Goal: Contribute content: Contribute content

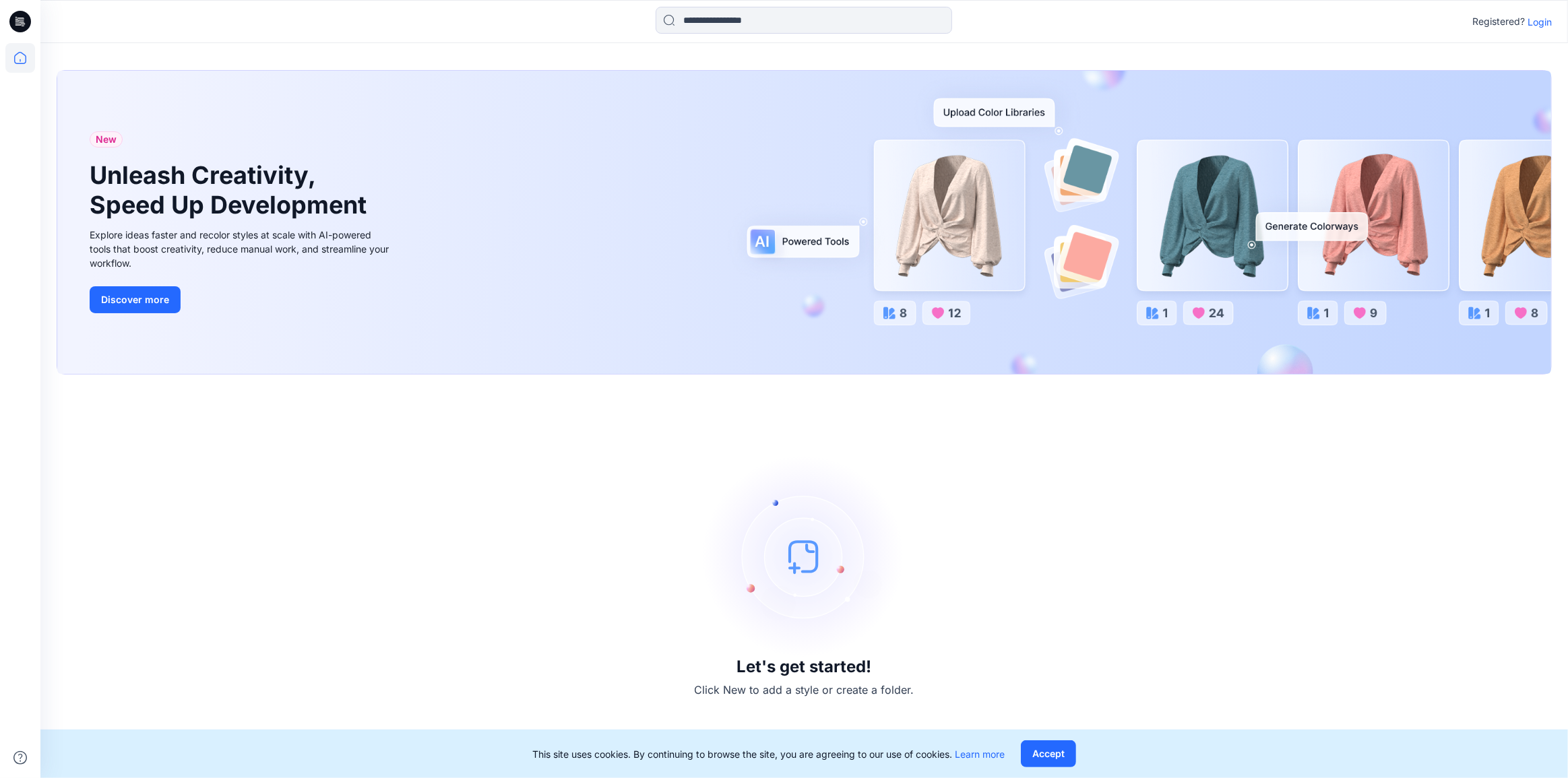
click at [1539, 23] on p "Login" at bounding box center [1539, 22] width 24 height 14
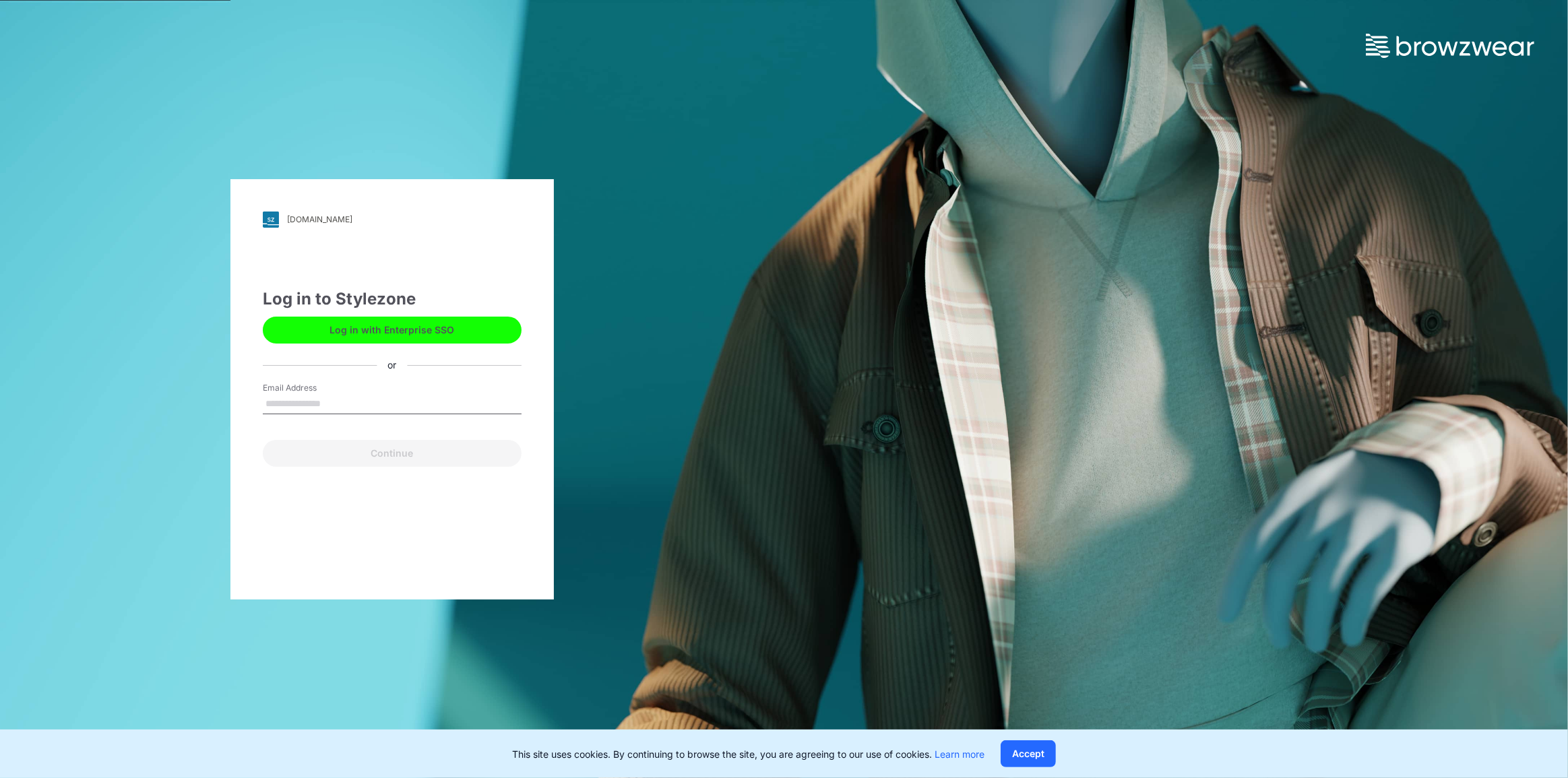
click at [299, 403] on input "Email Address" at bounding box center [392, 405] width 259 height 21
type input "**********"
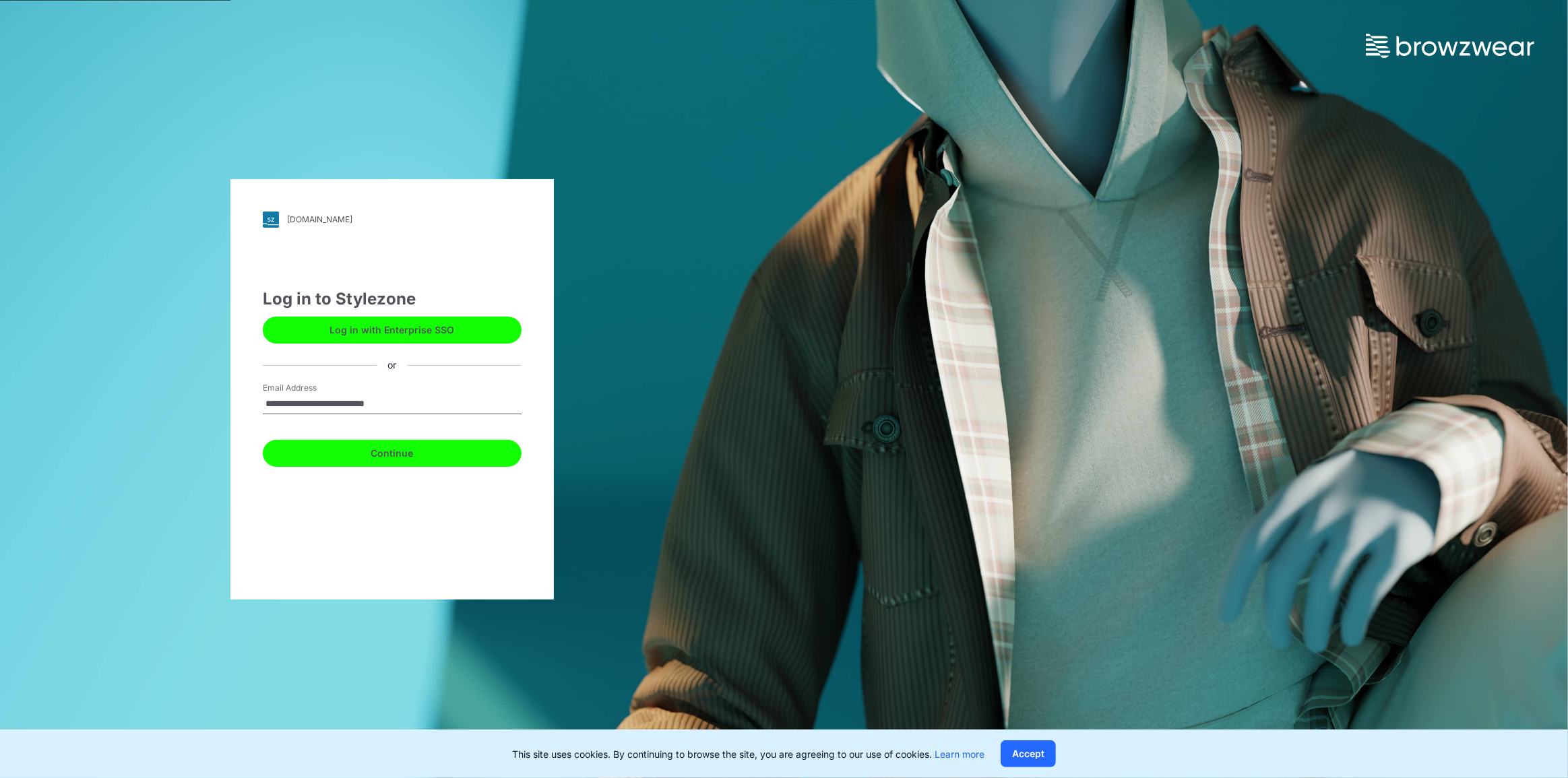
click at [323, 447] on button "Continue" at bounding box center [392, 453] width 259 height 27
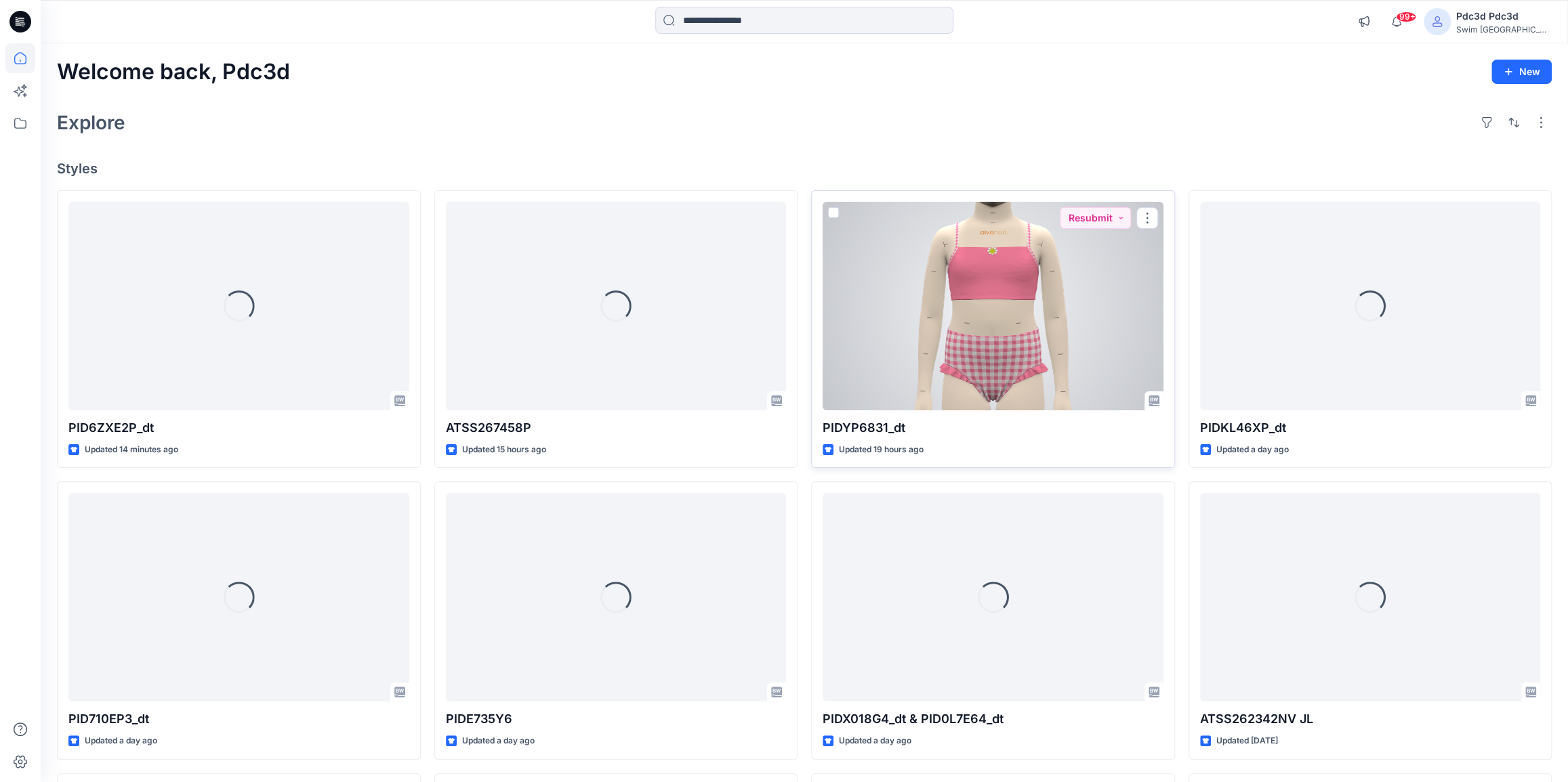
click at [1044, 308] on div at bounding box center [993, 306] width 341 height 209
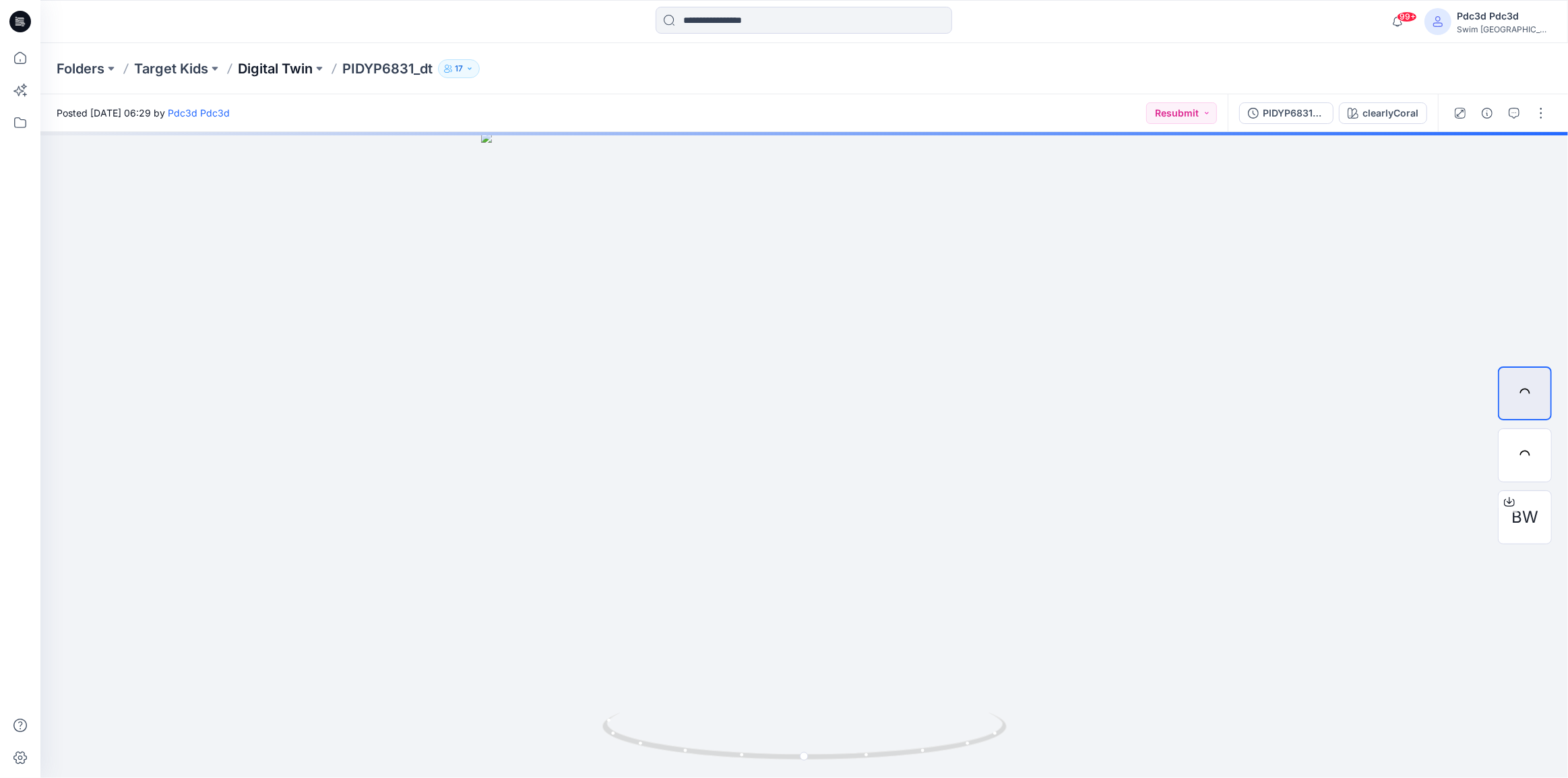
click at [297, 73] on p "Digital Twin" at bounding box center [275, 69] width 75 height 19
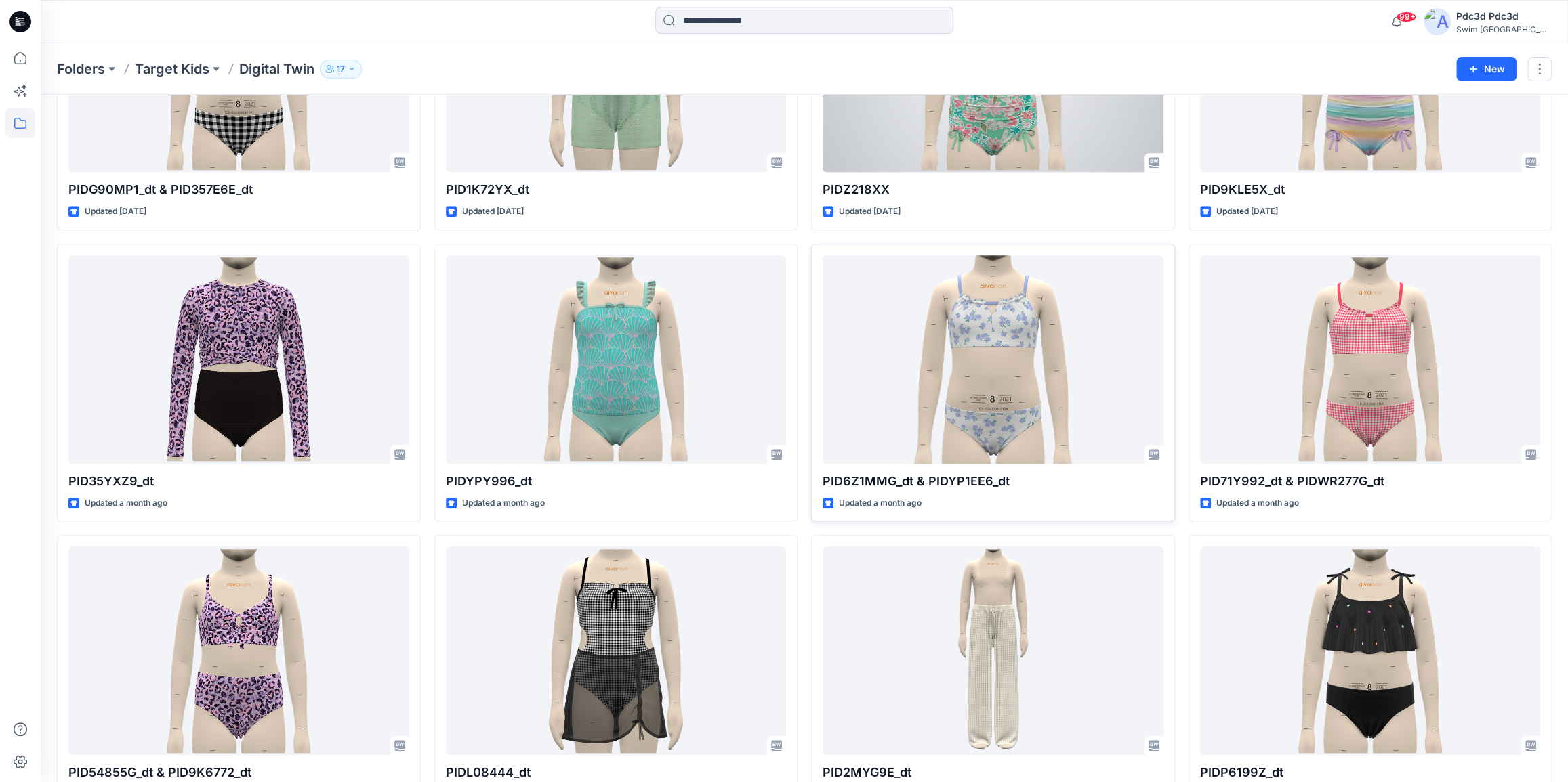
scroll to position [787, 0]
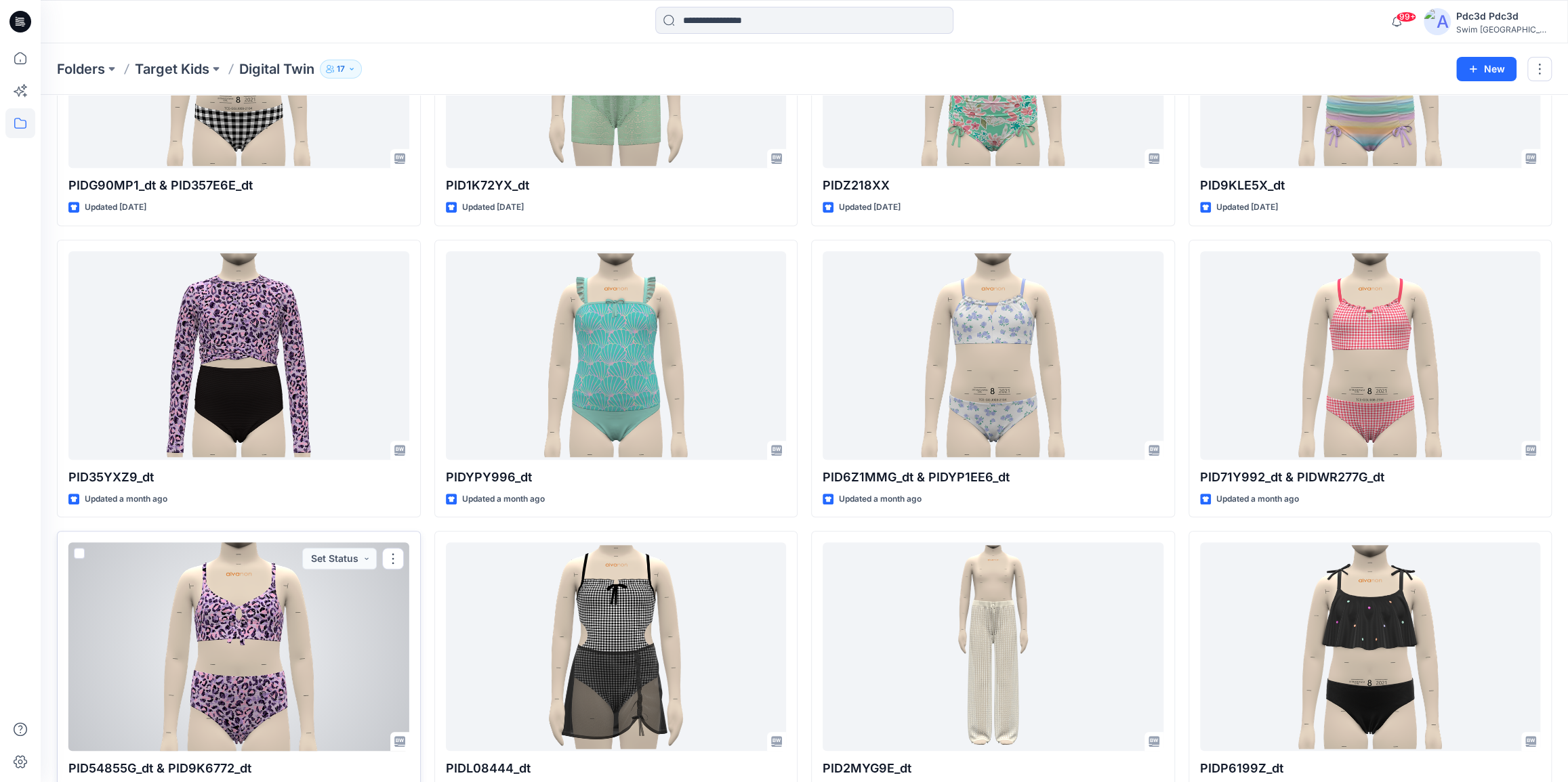
click at [278, 646] on div at bounding box center [239, 647] width 341 height 209
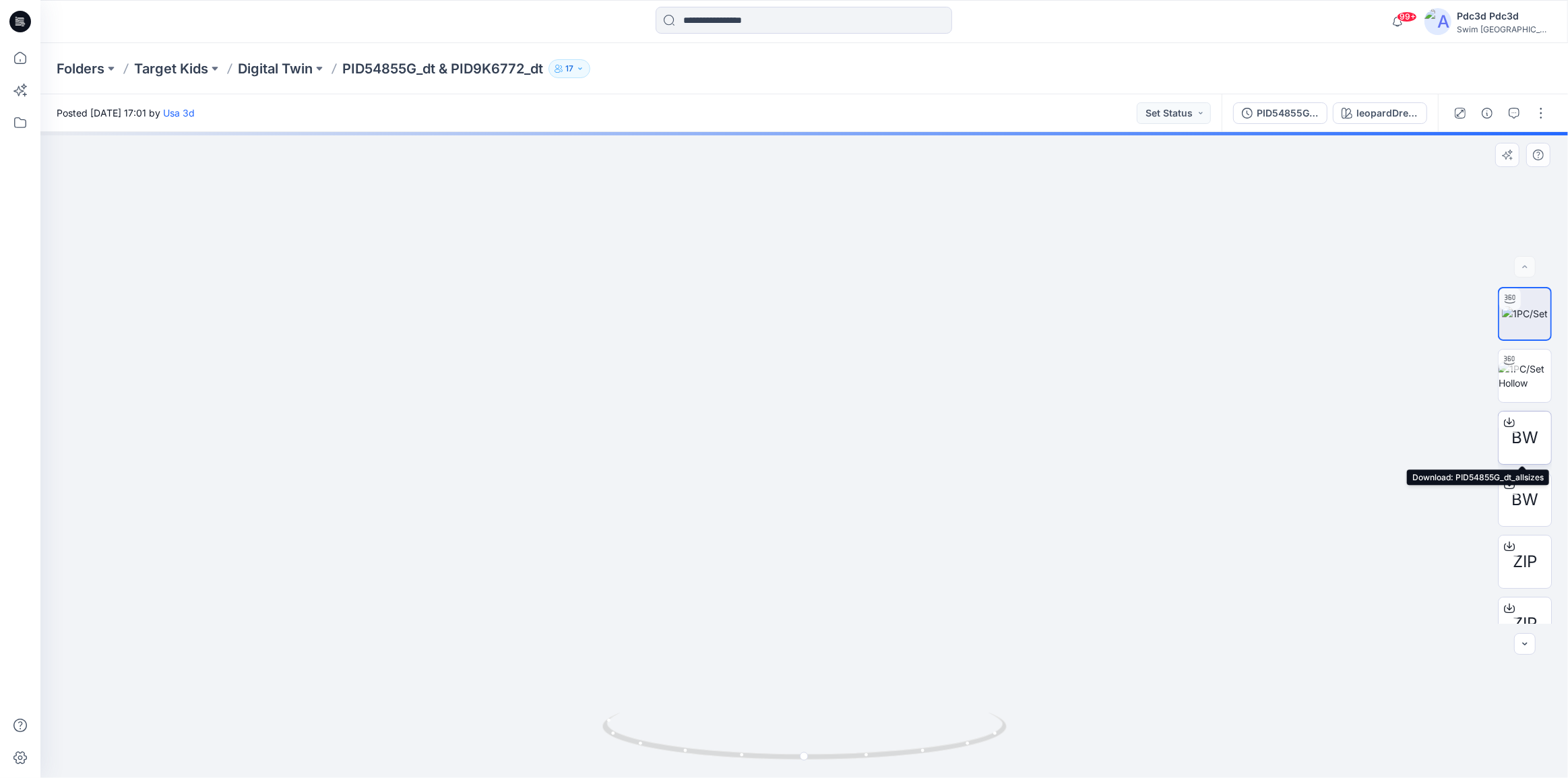
click at [1507, 424] on icon at bounding box center [1509, 422] width 11 height 11
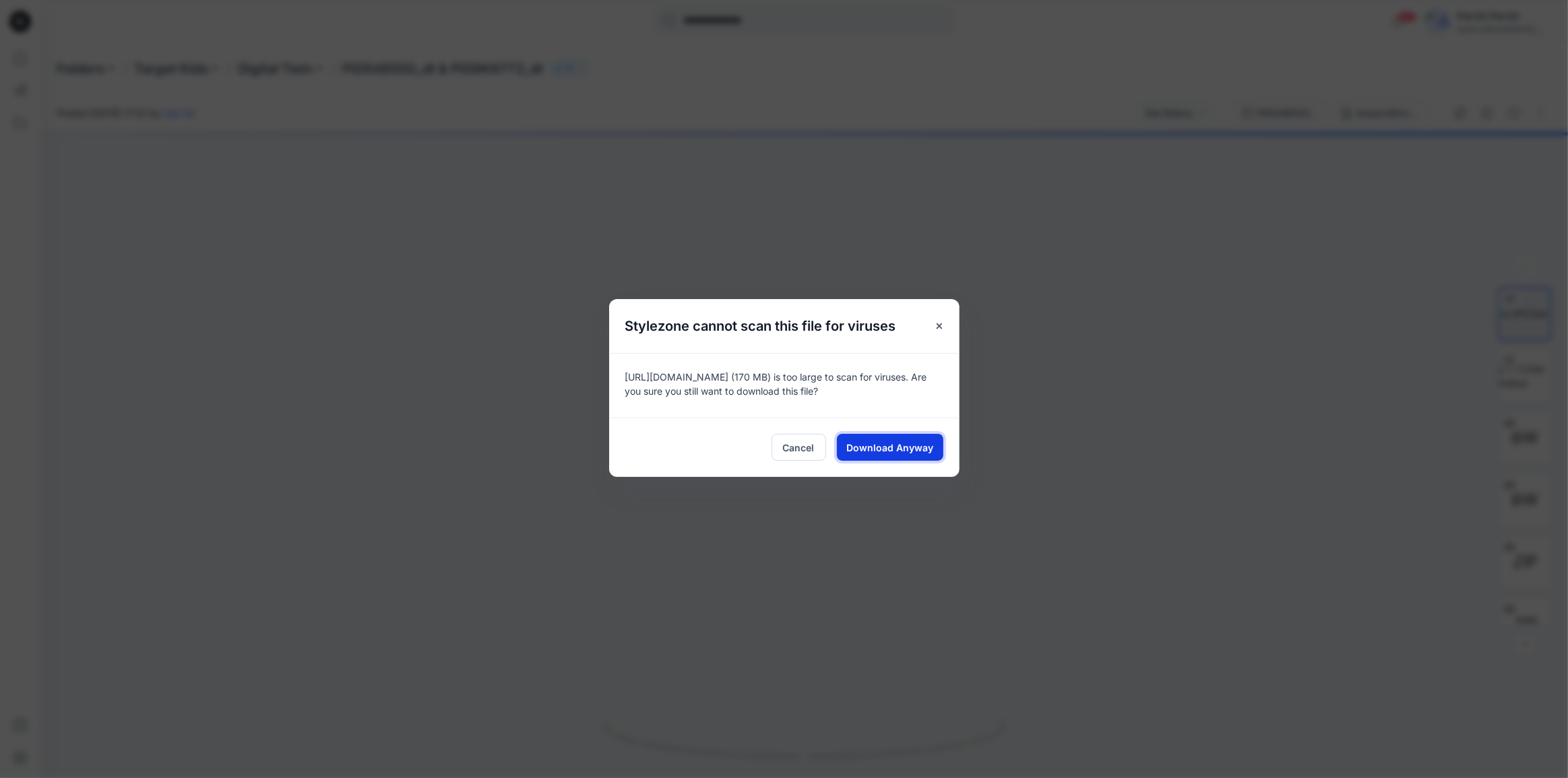
click at [878, 446] on span "Download Anyway" at bounding box center [889, 448] width 87 height 14
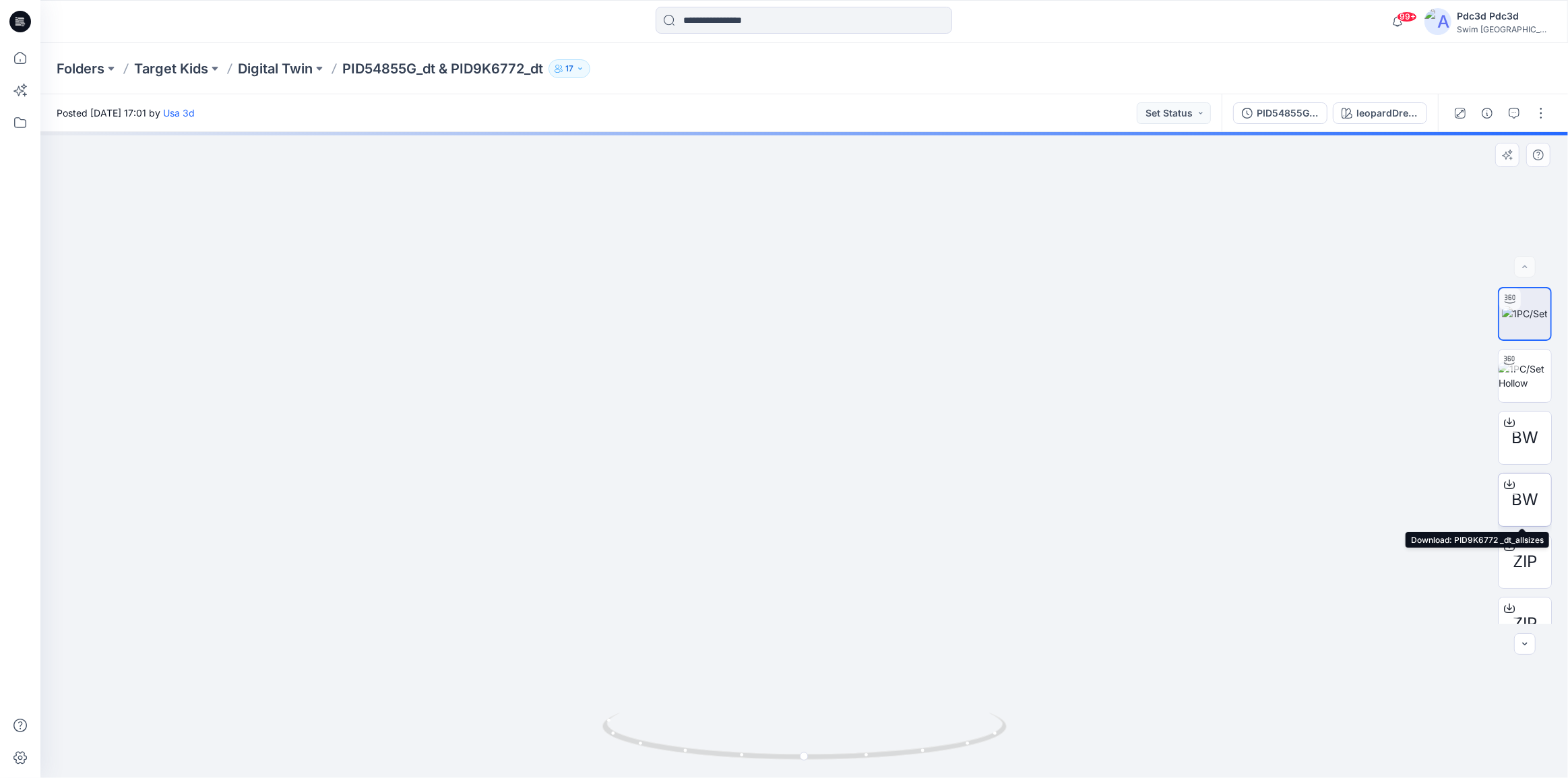
click at [1506, 485] on icon at bounding box center [1509, 483] width 5 height 7
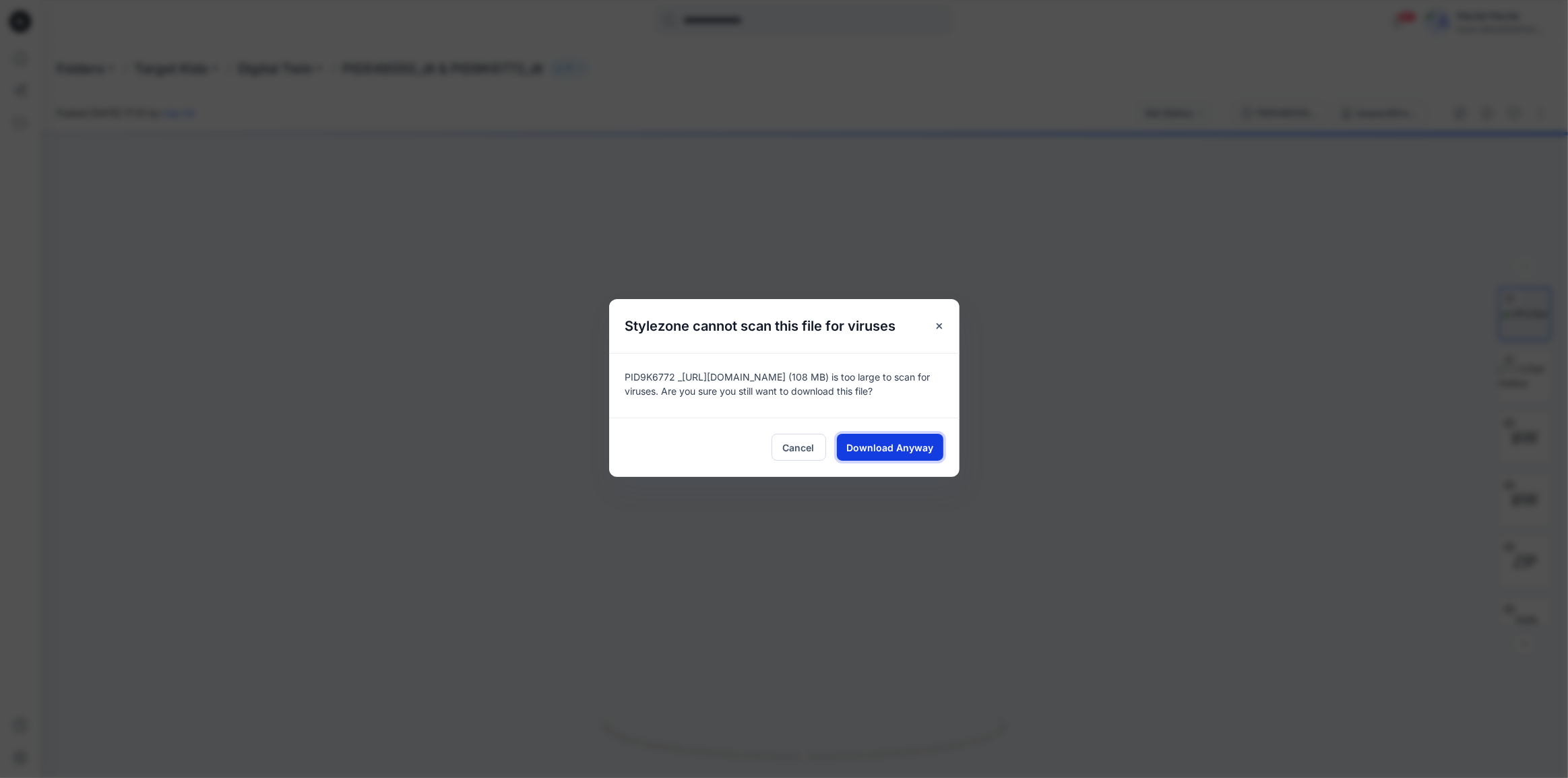
click at [921, 443] on span "Download Anyway" at bounding box center [889, 448] width 87 height 14
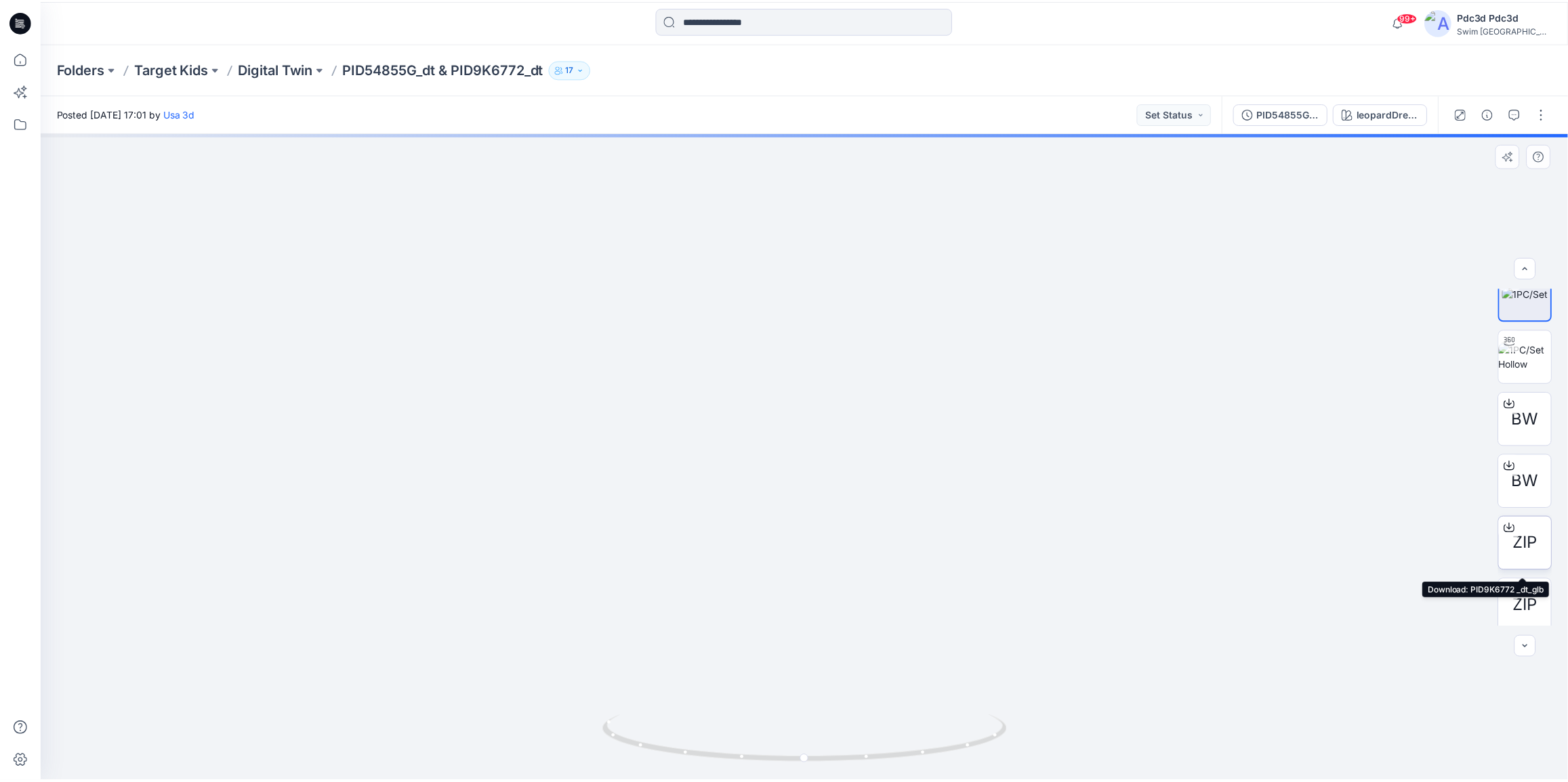
scroll to position [27, 0]
click at [1517, 521] on icon at bounding box center [1518, 522] width 11 height 11
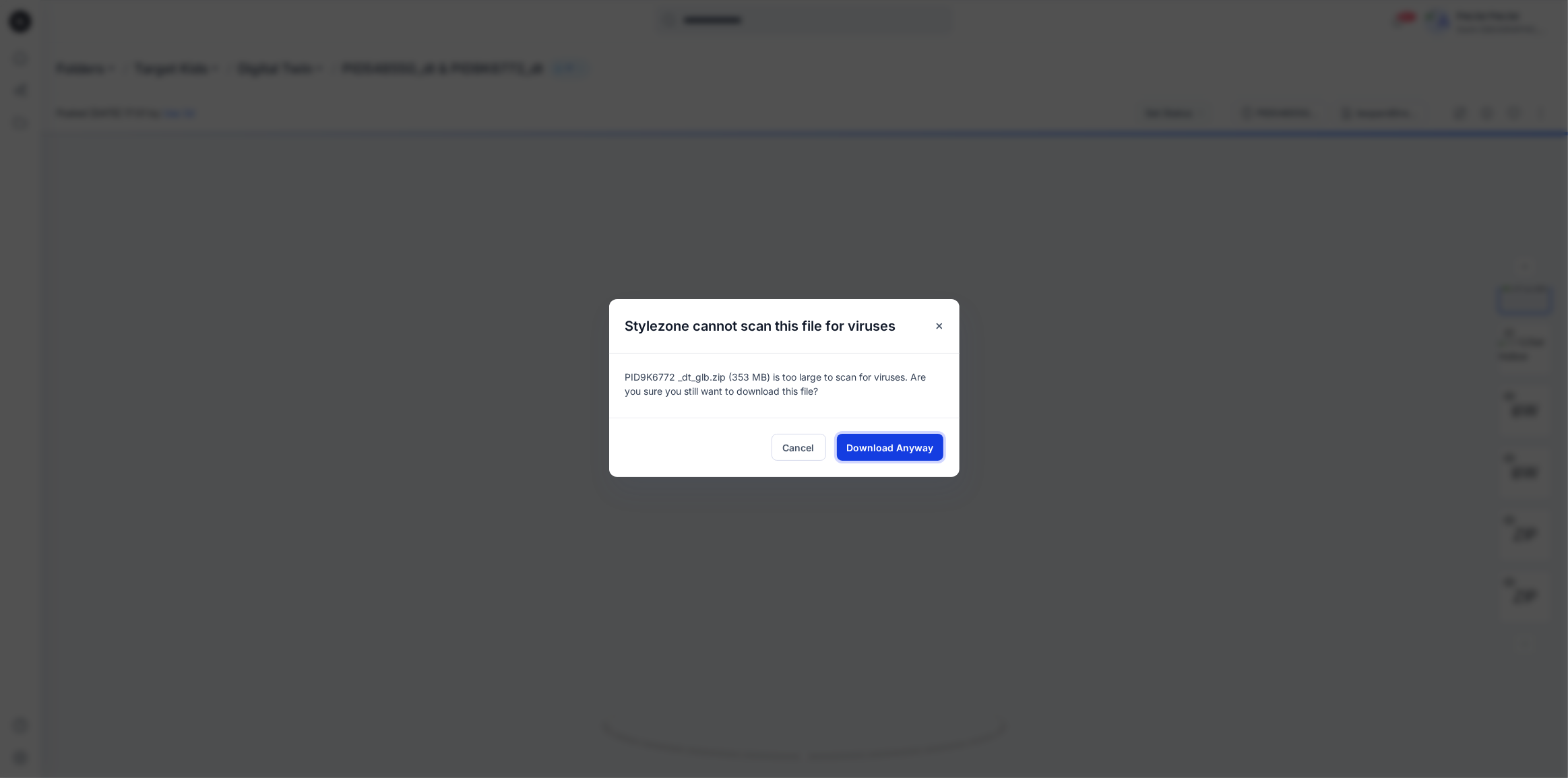
click at [899, 445] on span "Download Anyway" at bounding box center [889, 448] width 87 height 14
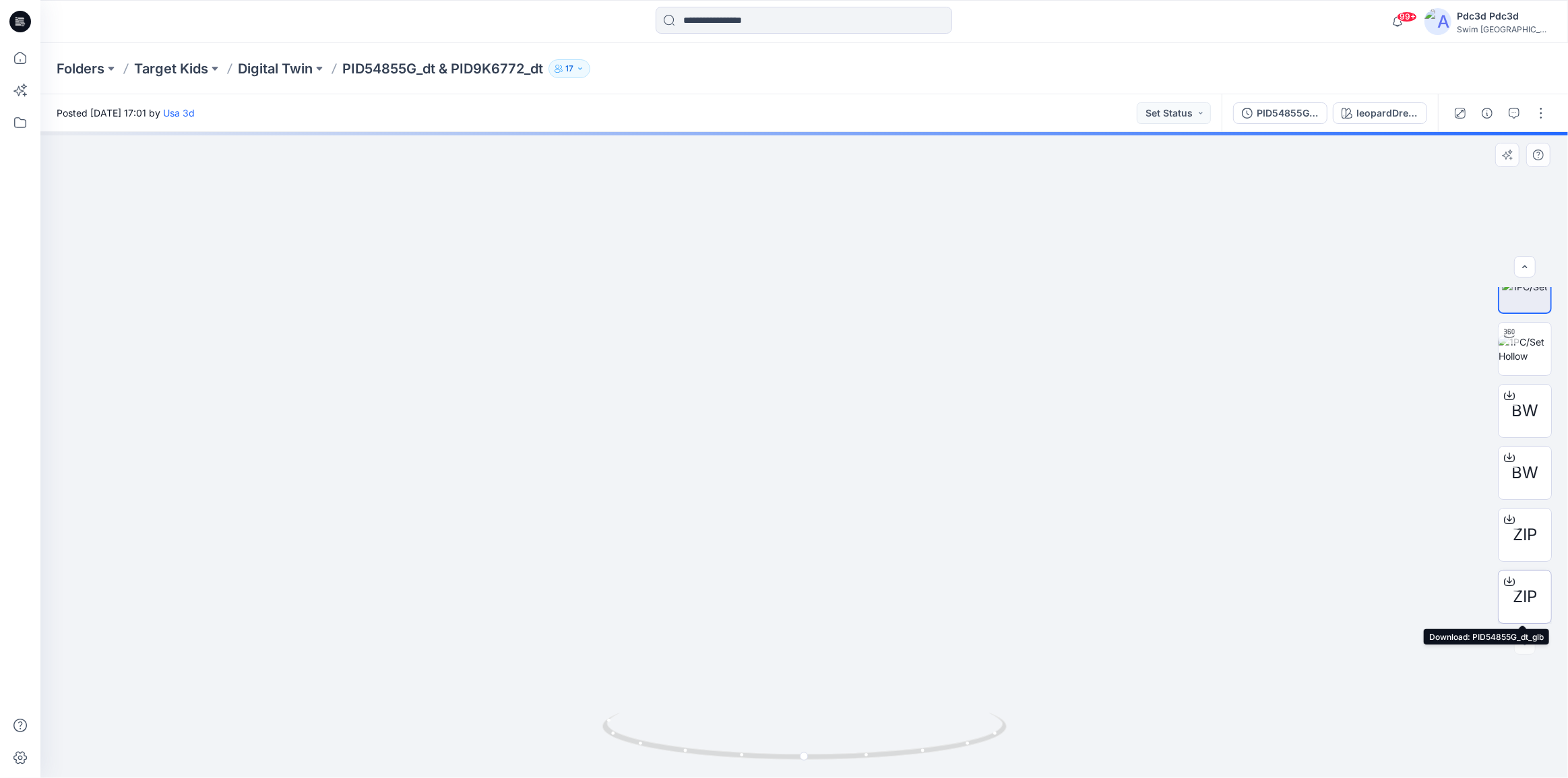
click at [1507, 580] on icon at bounding box center [1509, 582] width 11 height 11
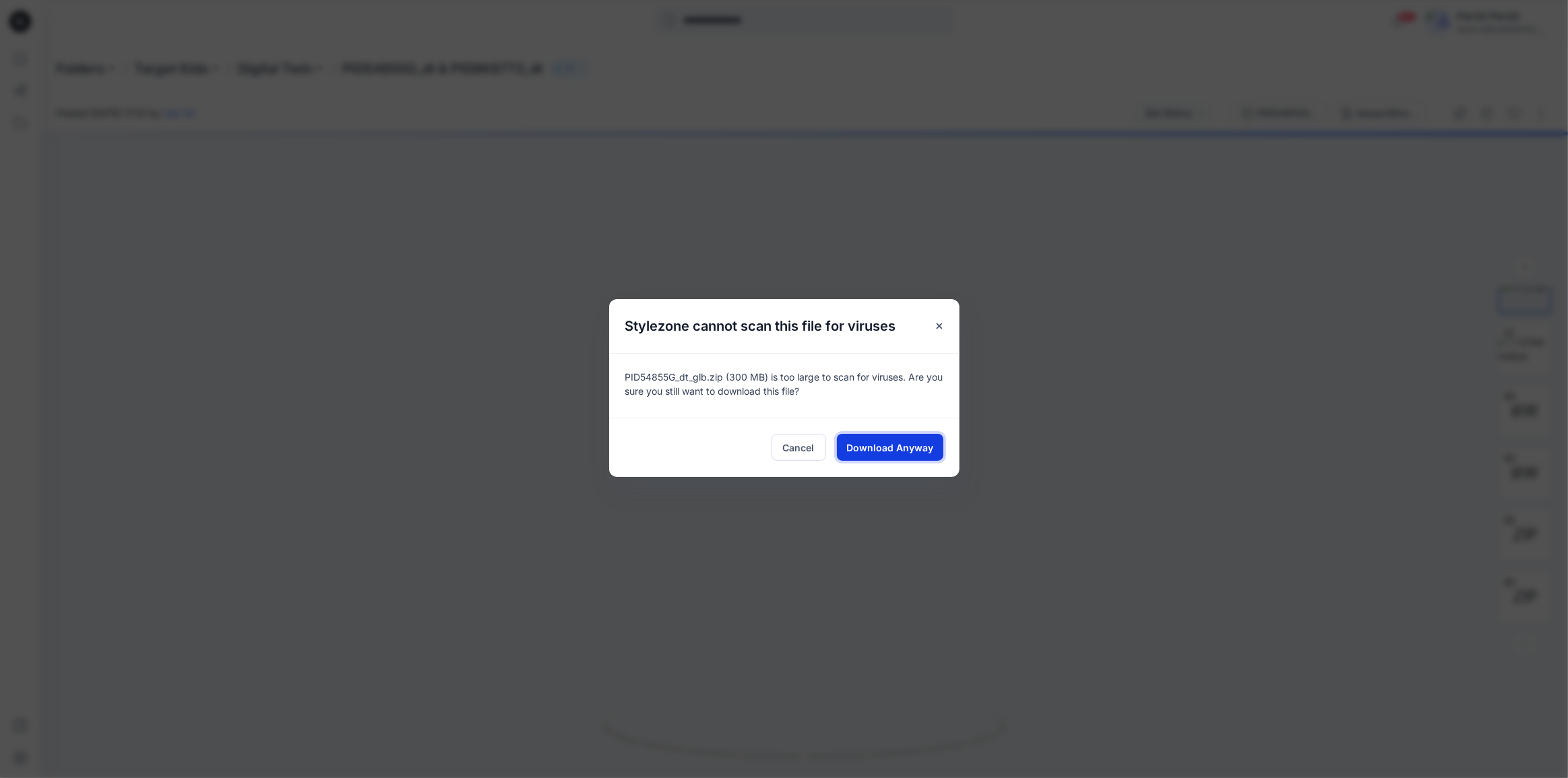
click at [848, 450] on span "Download Anyway" at bounding box center [889, 448] width 87 height 14
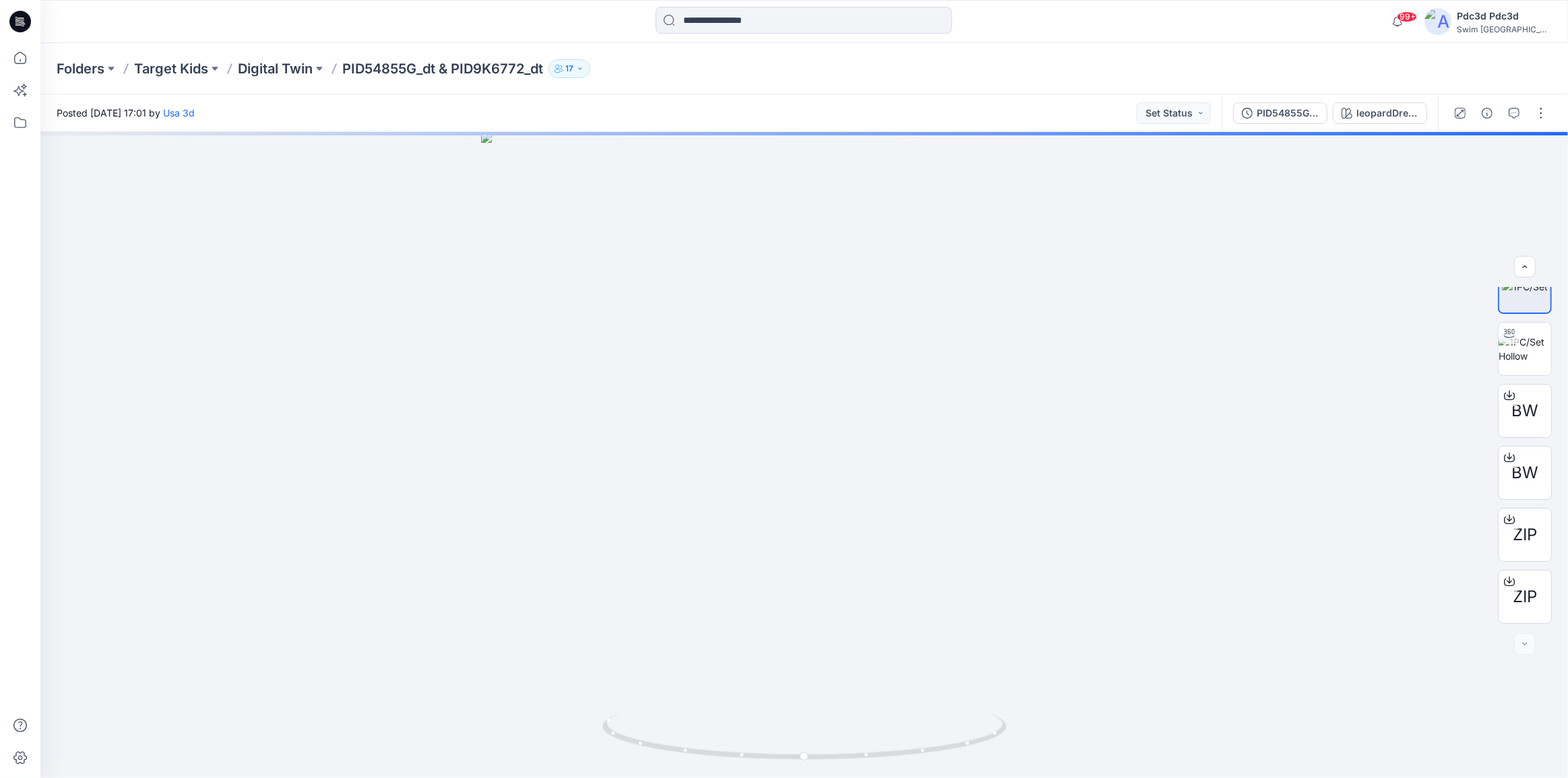
click at [830, 84] on div "Folders Target Kids Digital Twin PID54855G_dt & PID9K6772_dt 17" at bounding box center [804, 68] width 1528 height 51
click at [17, 61] on icon at bounding box center [20, 57] width 29 height 29
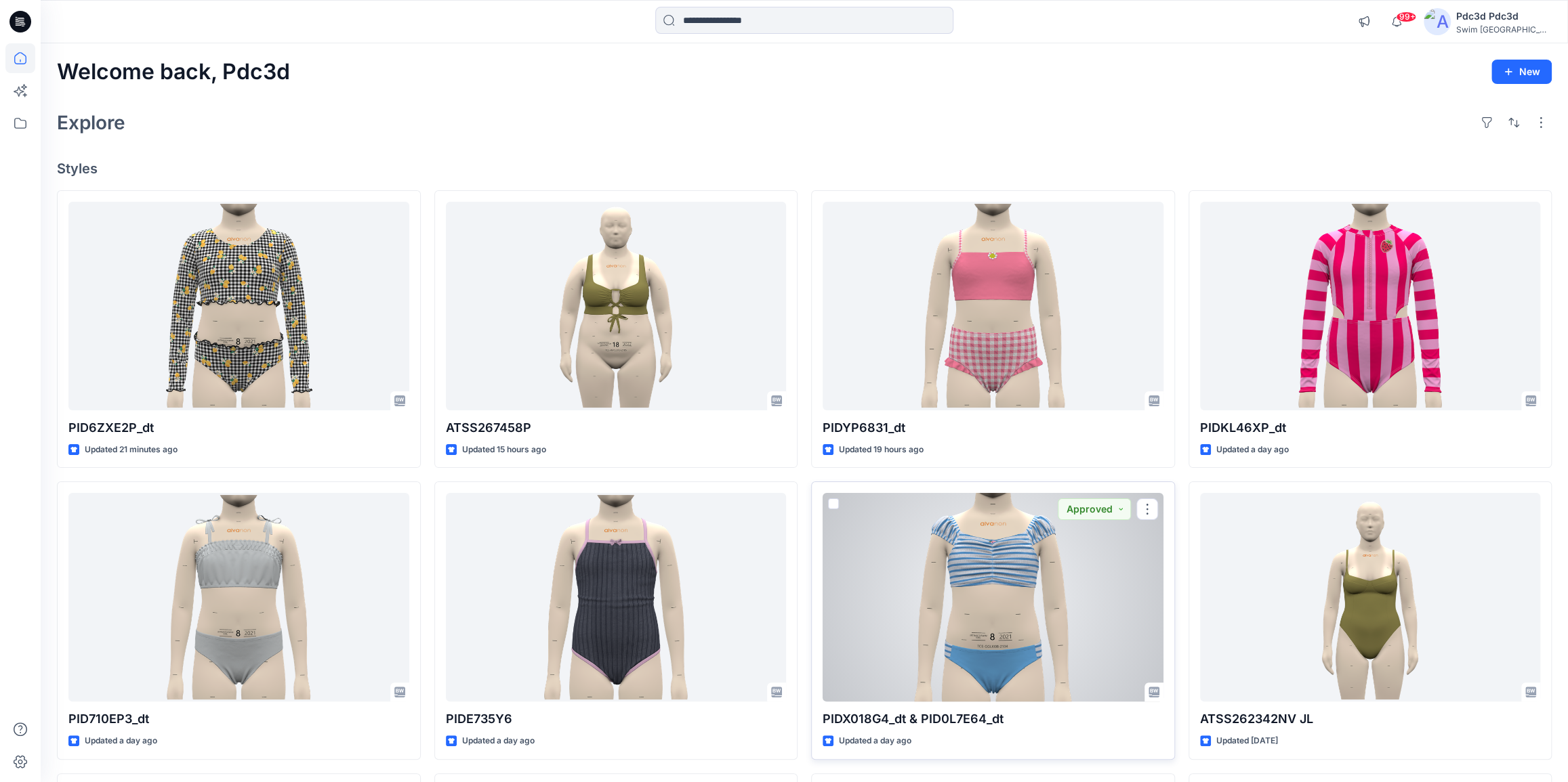
click at [997, 664] on div at bounding box center [993, 598] width 341 height 209
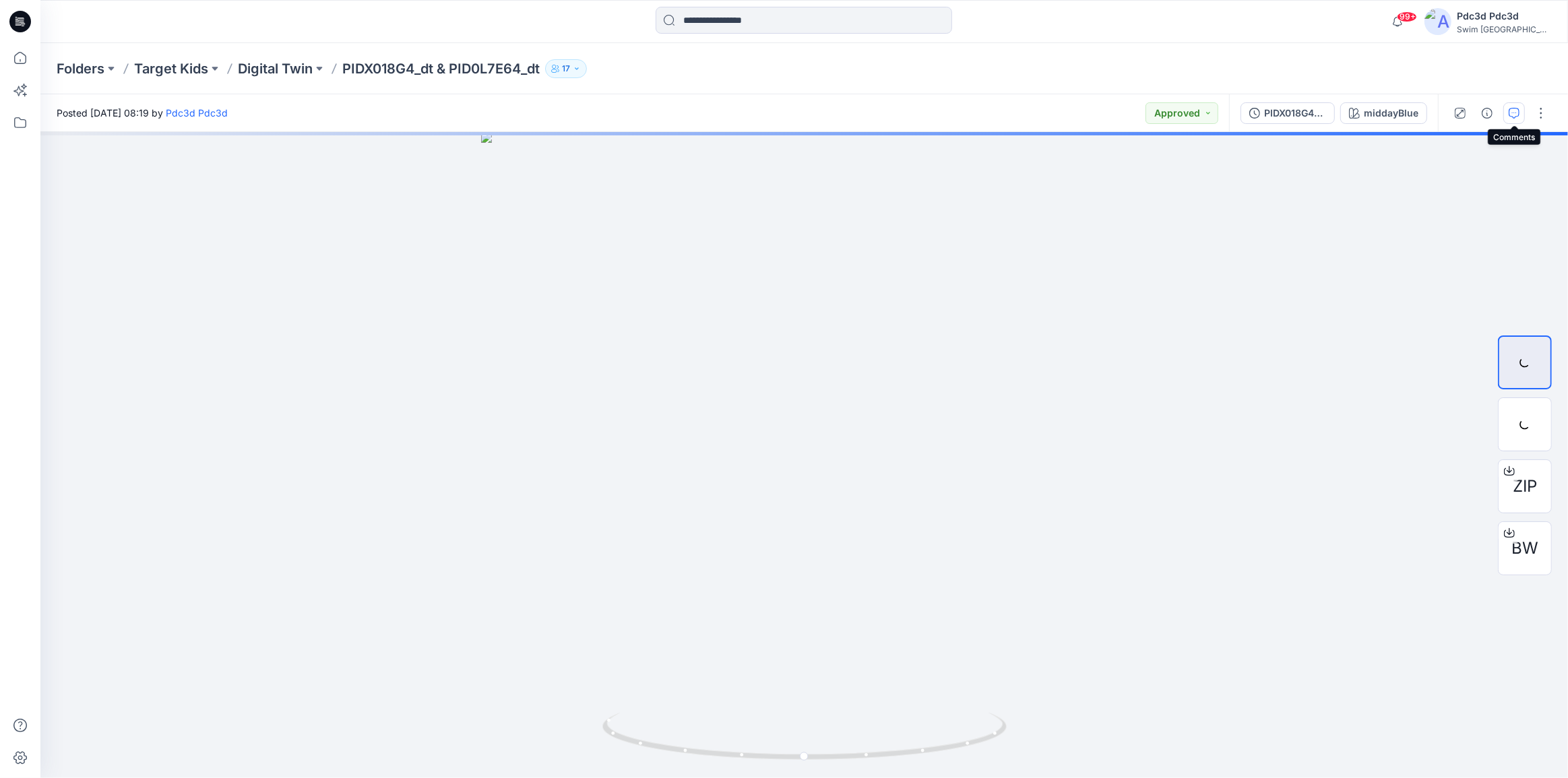
click at [1519, 111] on button "button" at bounding box center [1514, 113] width 22 height 22
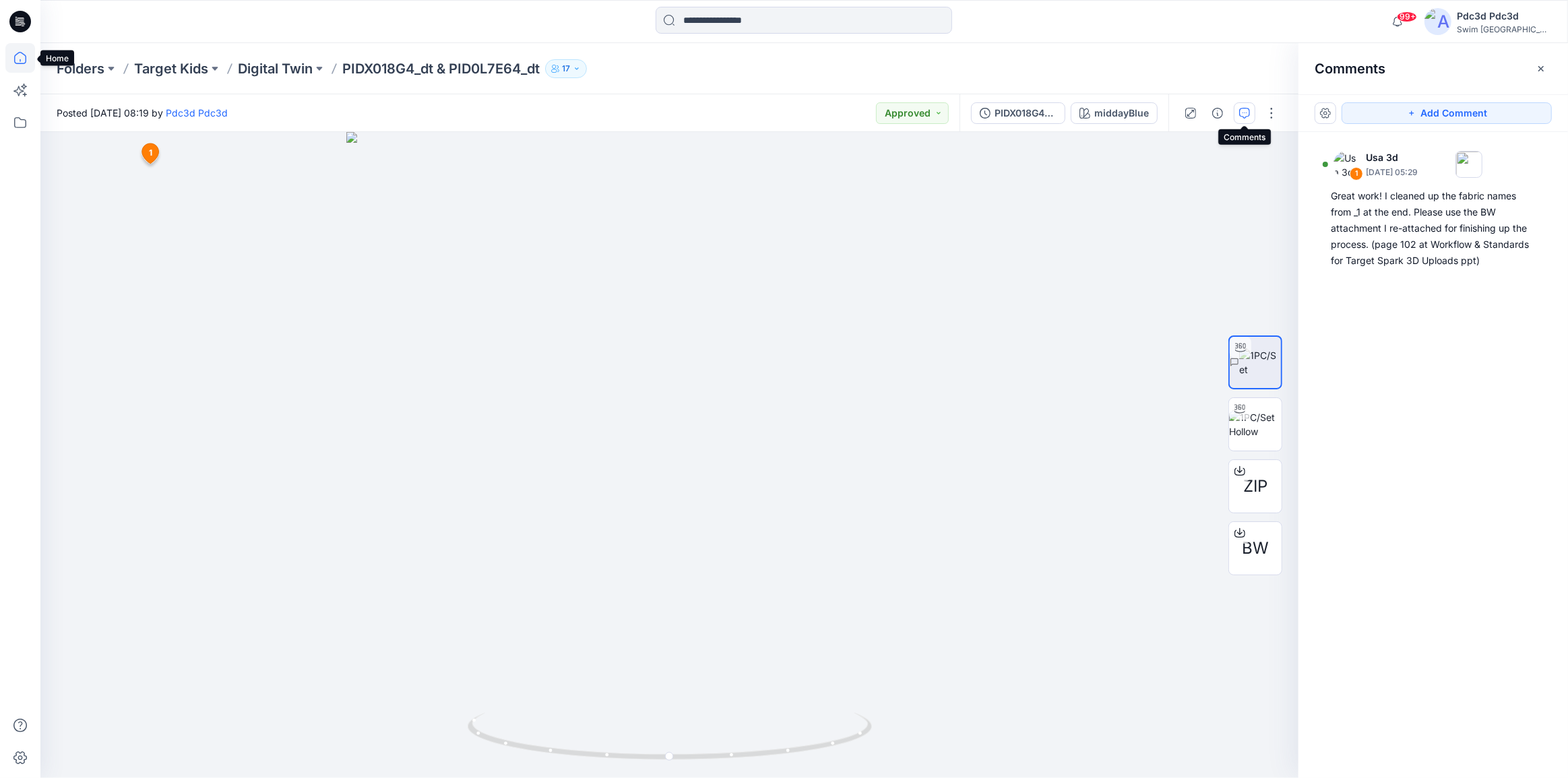
click at [20, 61] on icon at bounding box center [20, 61] width 1 height 3
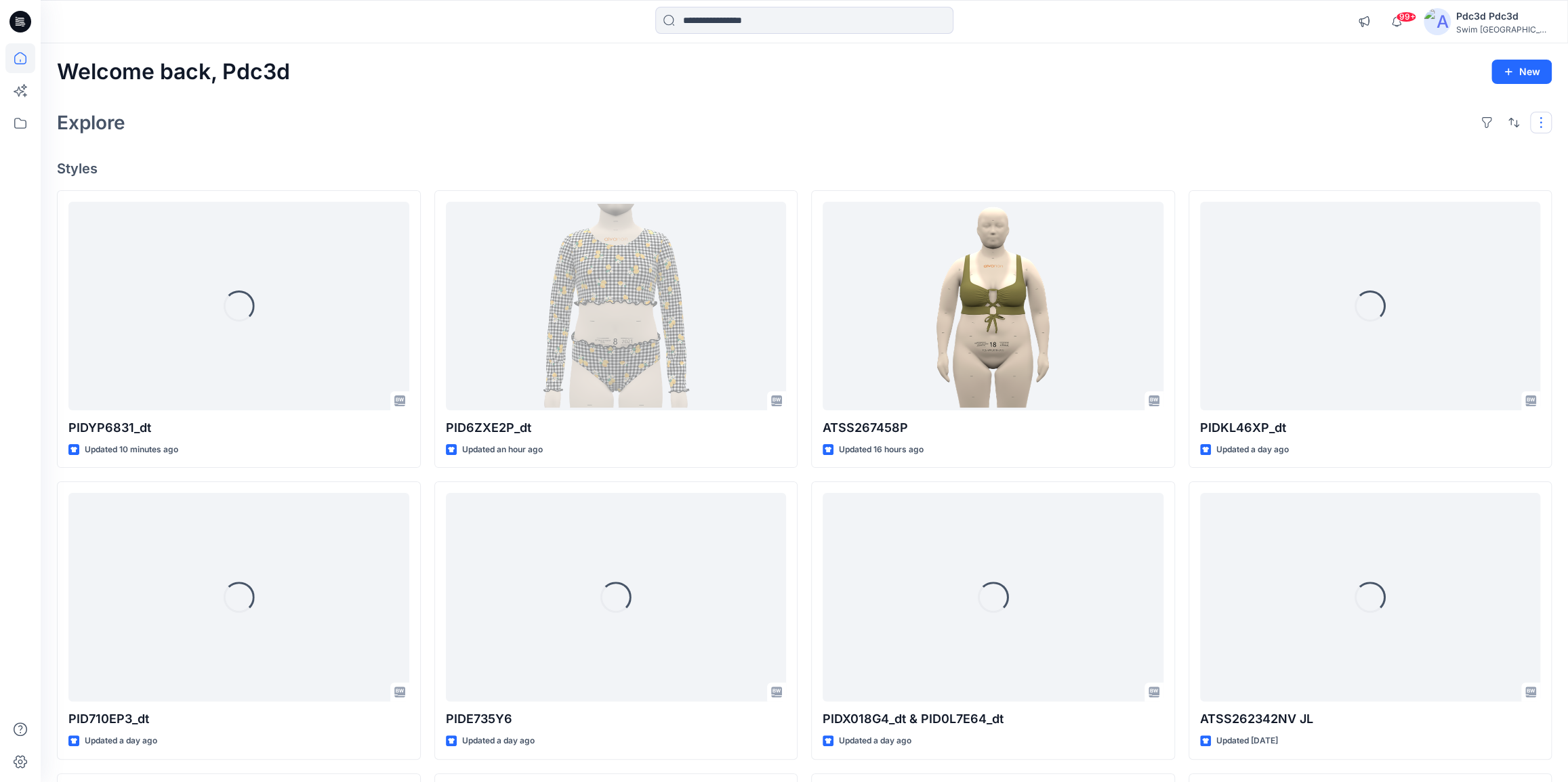
click at [1540, 122] on button "button" at bounding box center [1541, 123] width 22 height 22
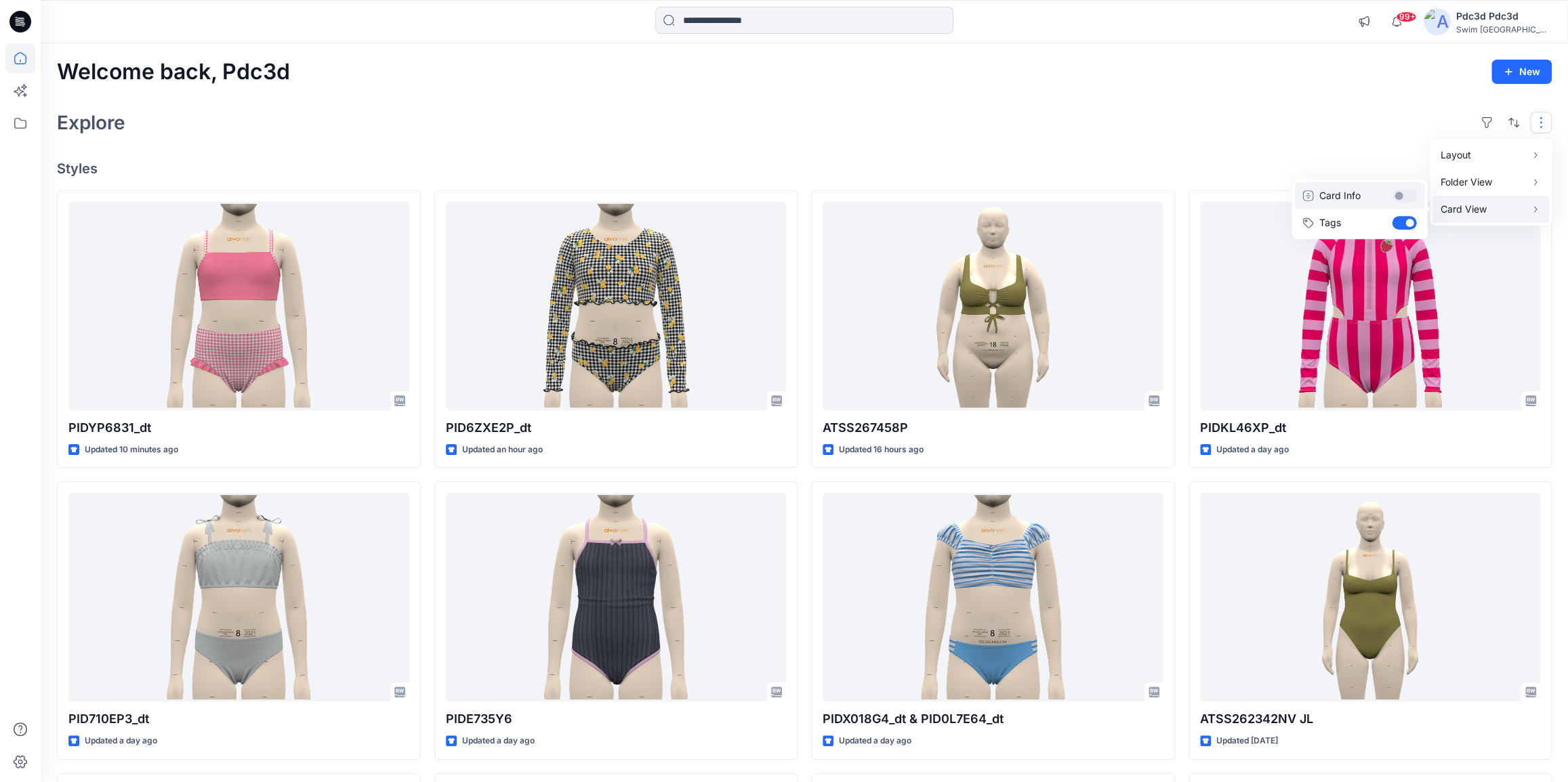
click at [1409, 197] on button "Card Info" at bounding box center [1359, 195] width 130 height 27
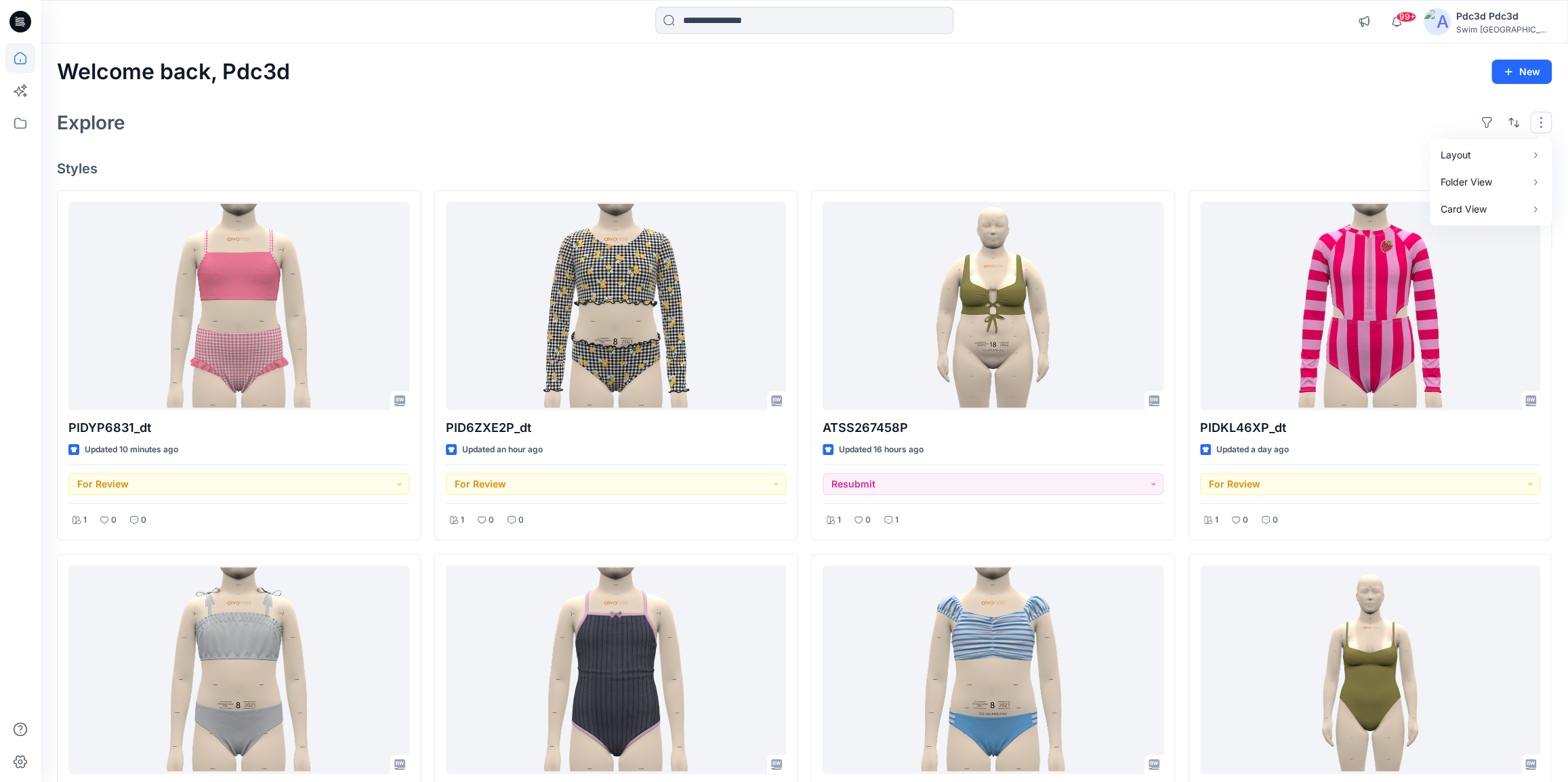
click at [1204, 118] on div "Explore Layout Grid Large Grid Folder View Compact Card Card View Card Info Tags" at bounding box center [804, 122] width 1494 height 32
click at [570, 120] on div "Explore" at bounding box center [804, 122] width 1494 height 32
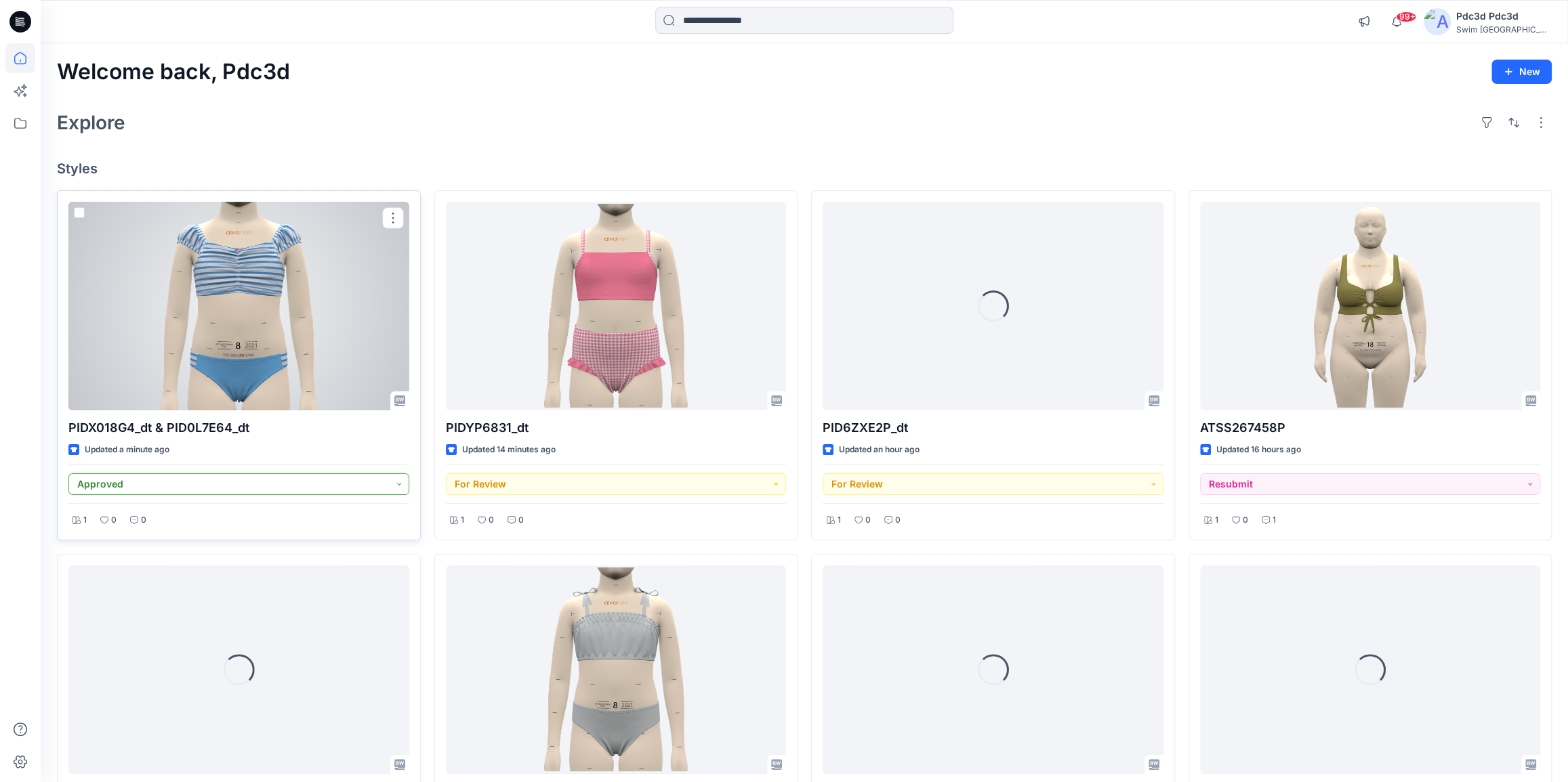
click at [396, 489] on button "Approved" at bounding box center [239, 484] width 341 height 22
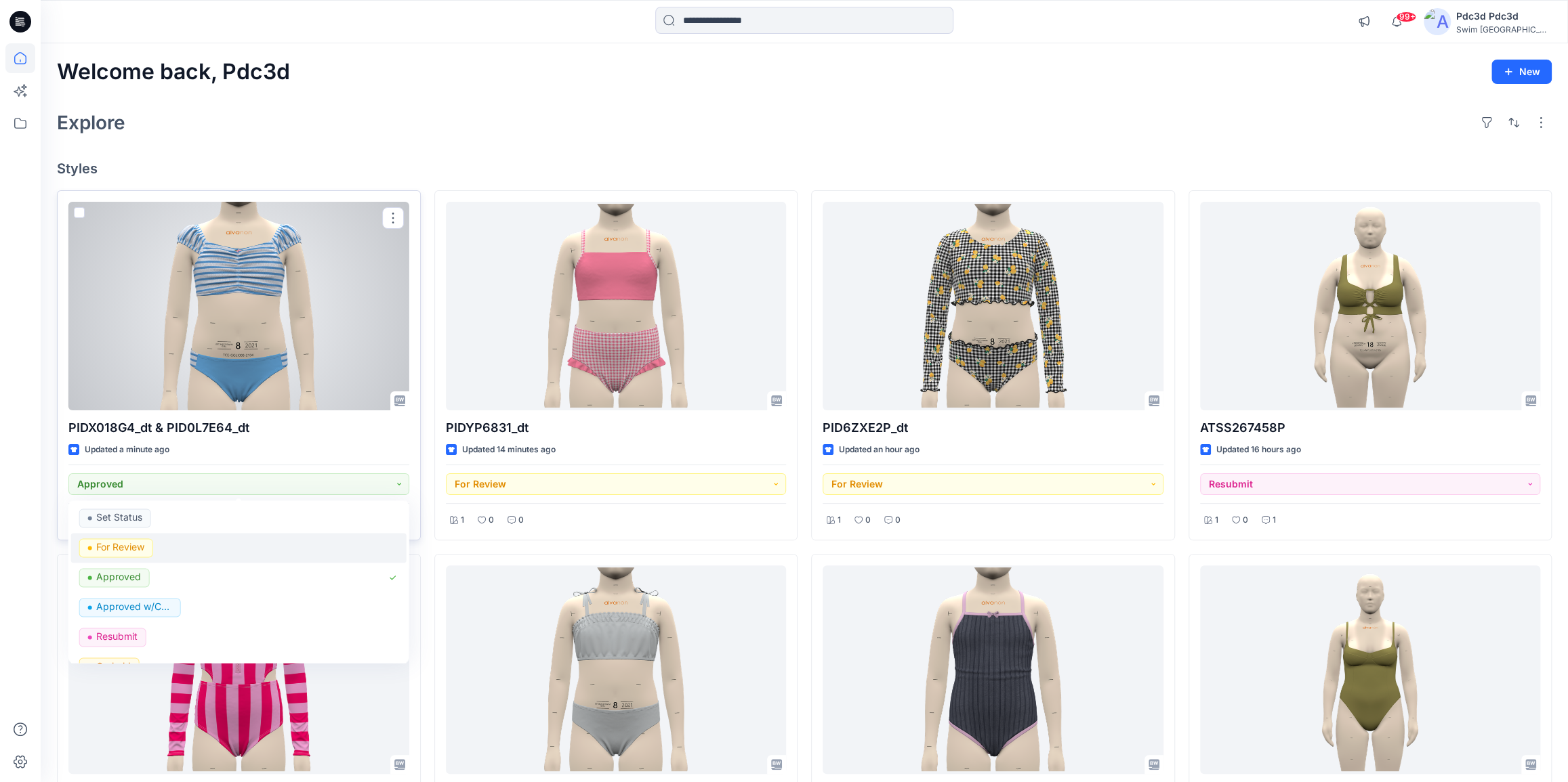
click at [126, 548] on p "For Review" at bounding box center [120, 548] width 48 height 18
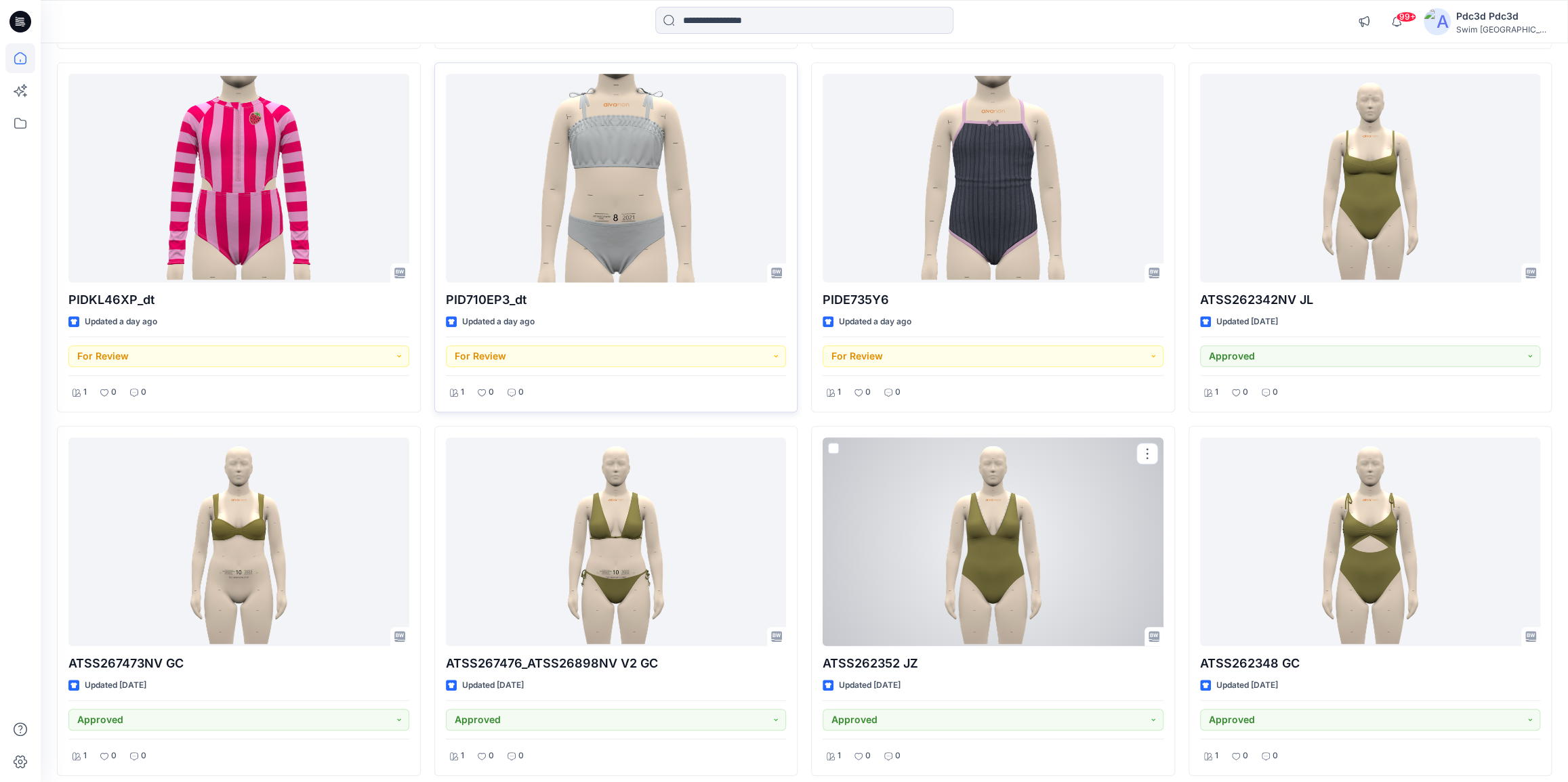
scroll to position [488, 0]
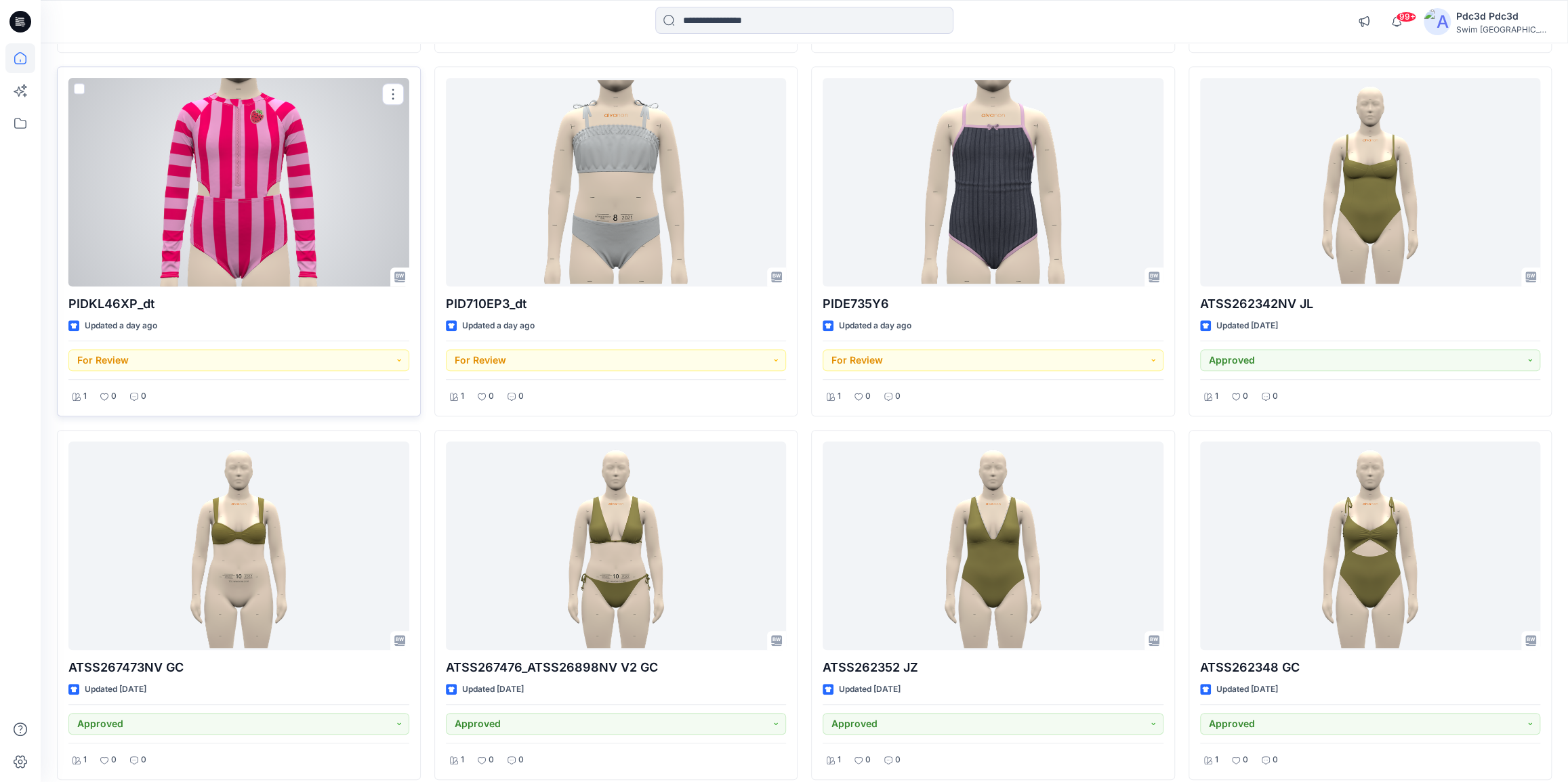
click at [305, 210] on div at bounding box center [239, 182] width 341 height 209
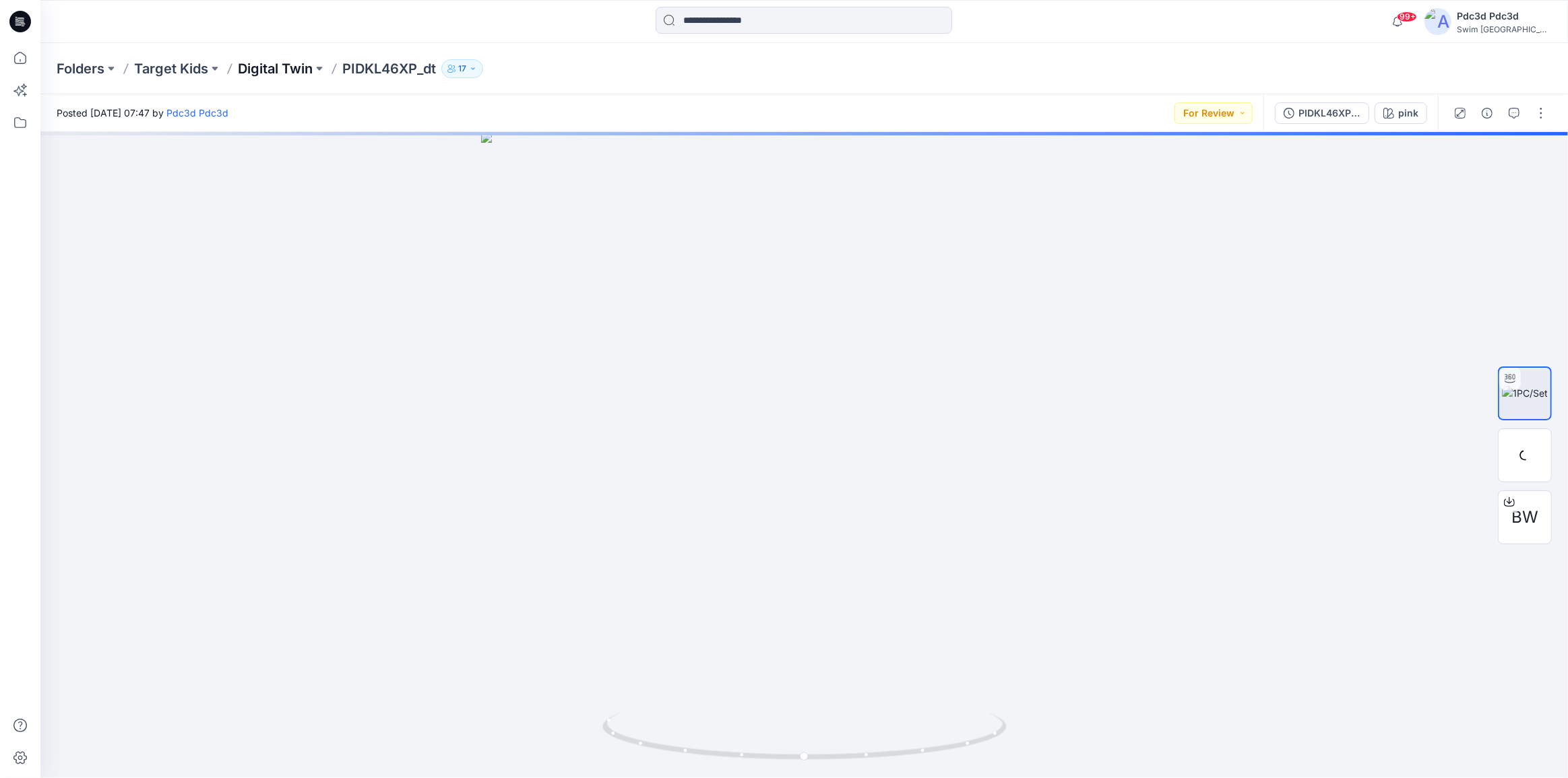
click at [278, 68] on p "Digital Twin" at bounding box center [275, 69] width 75 height 19
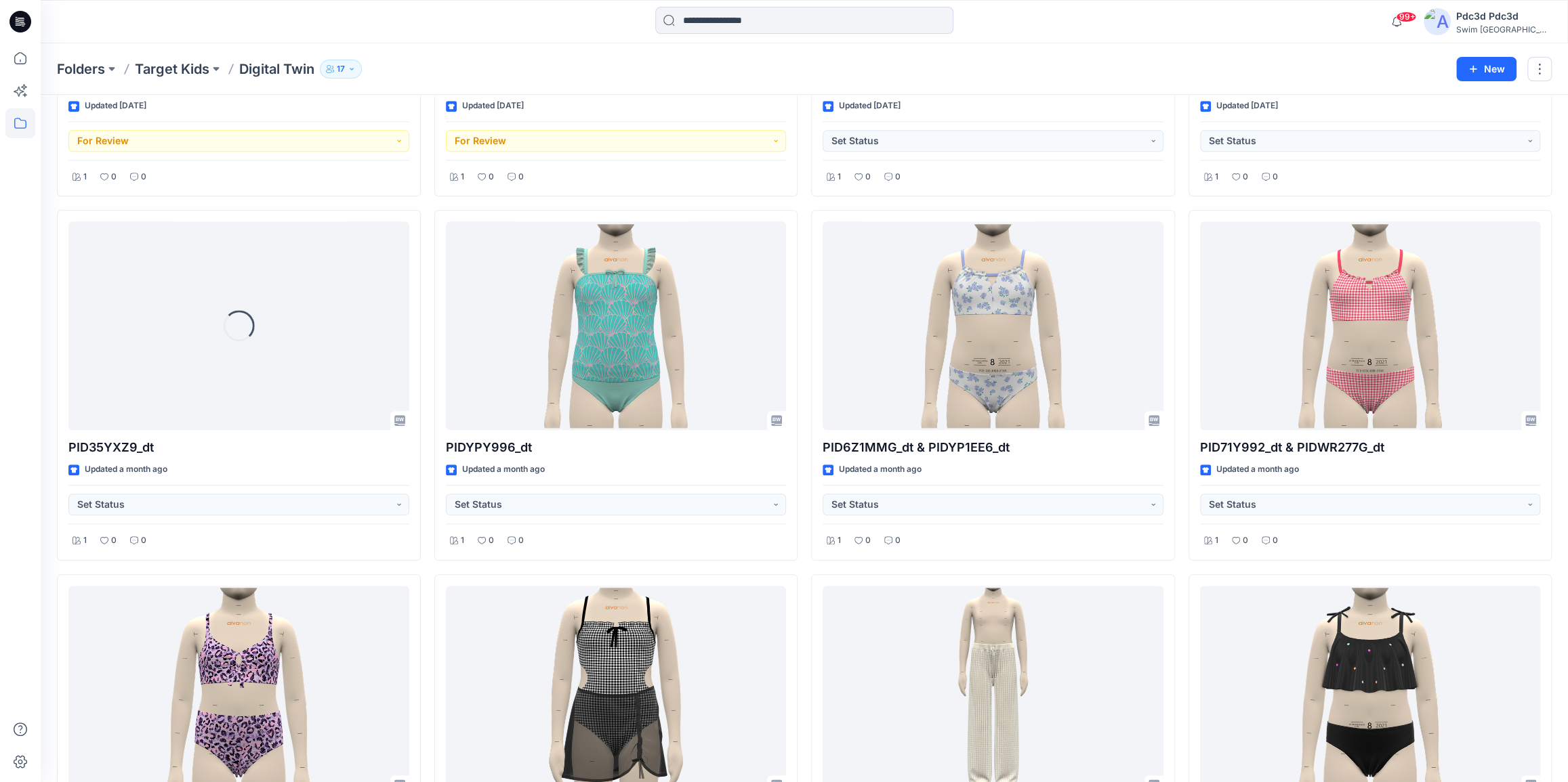
scroll to position [1065, 0]
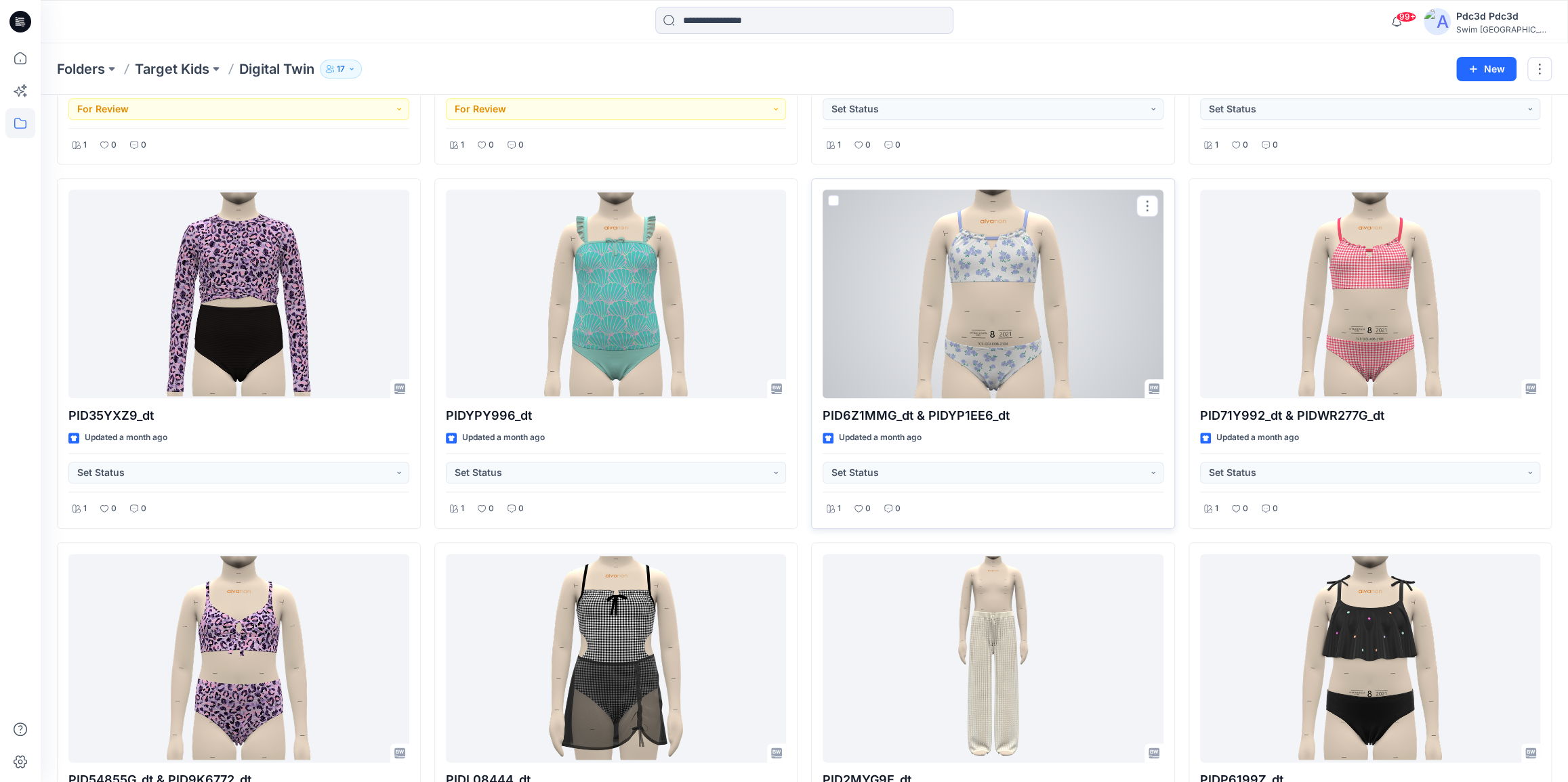
click at [984, 307] on div at bounding box center [993, 294] width 341 height 209
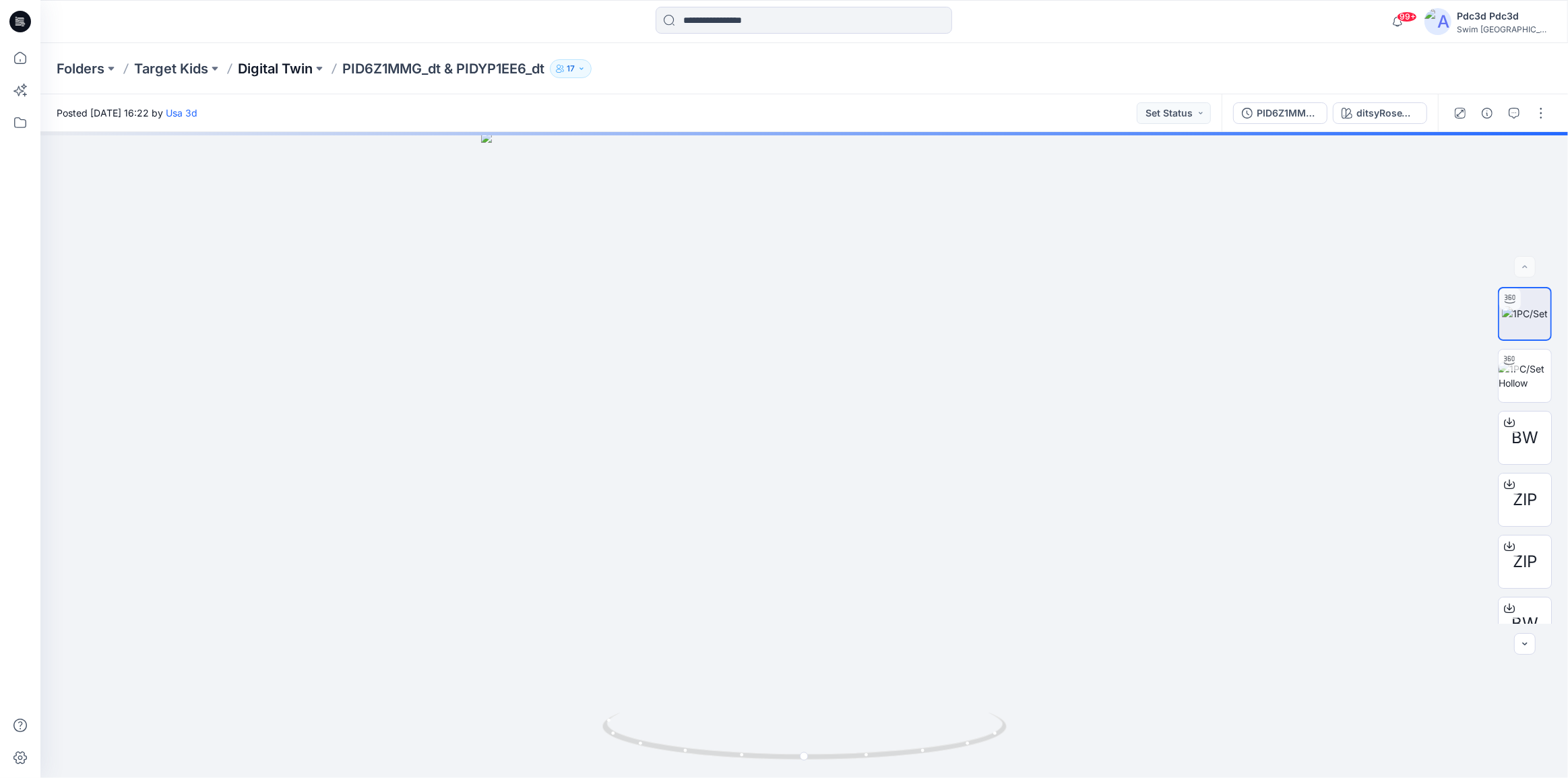
click at [305, 68] on p "Digital Twin" at bounding box center [275, 69] width 75 height 19
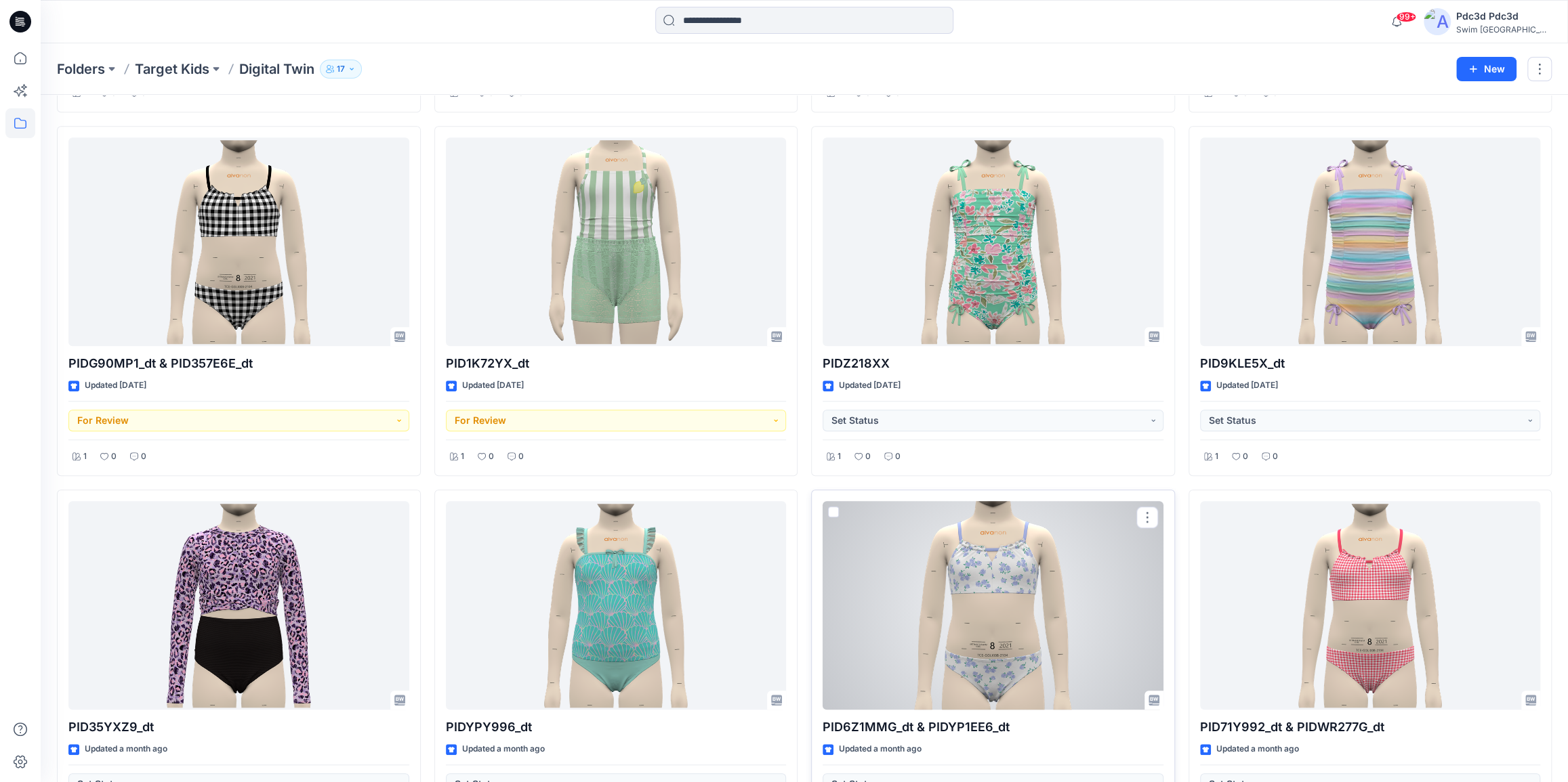
scroll to position [862, 0]
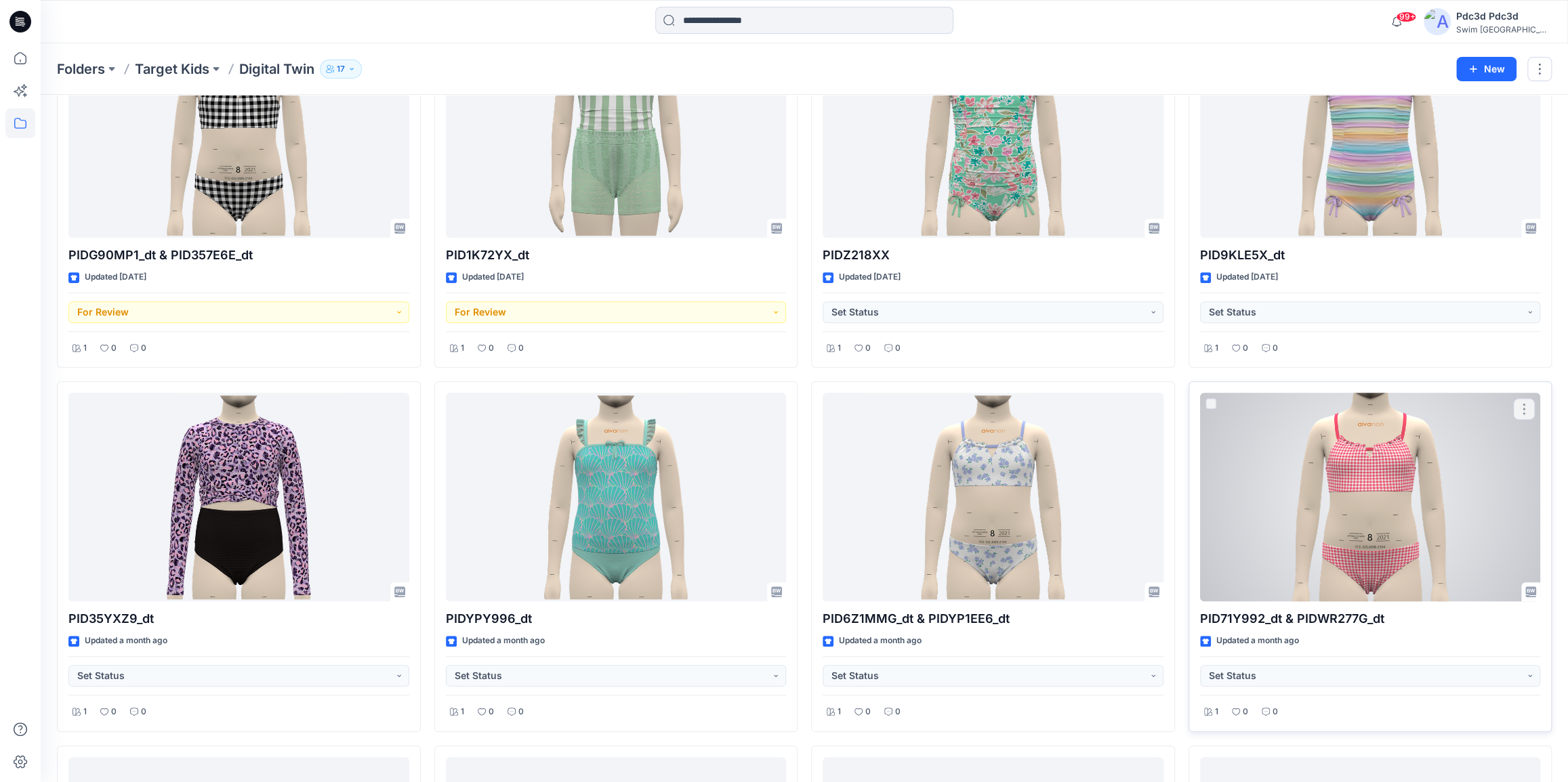
click at [1364, 495] on div at bounding box center [1371, 498] width 341 height 209
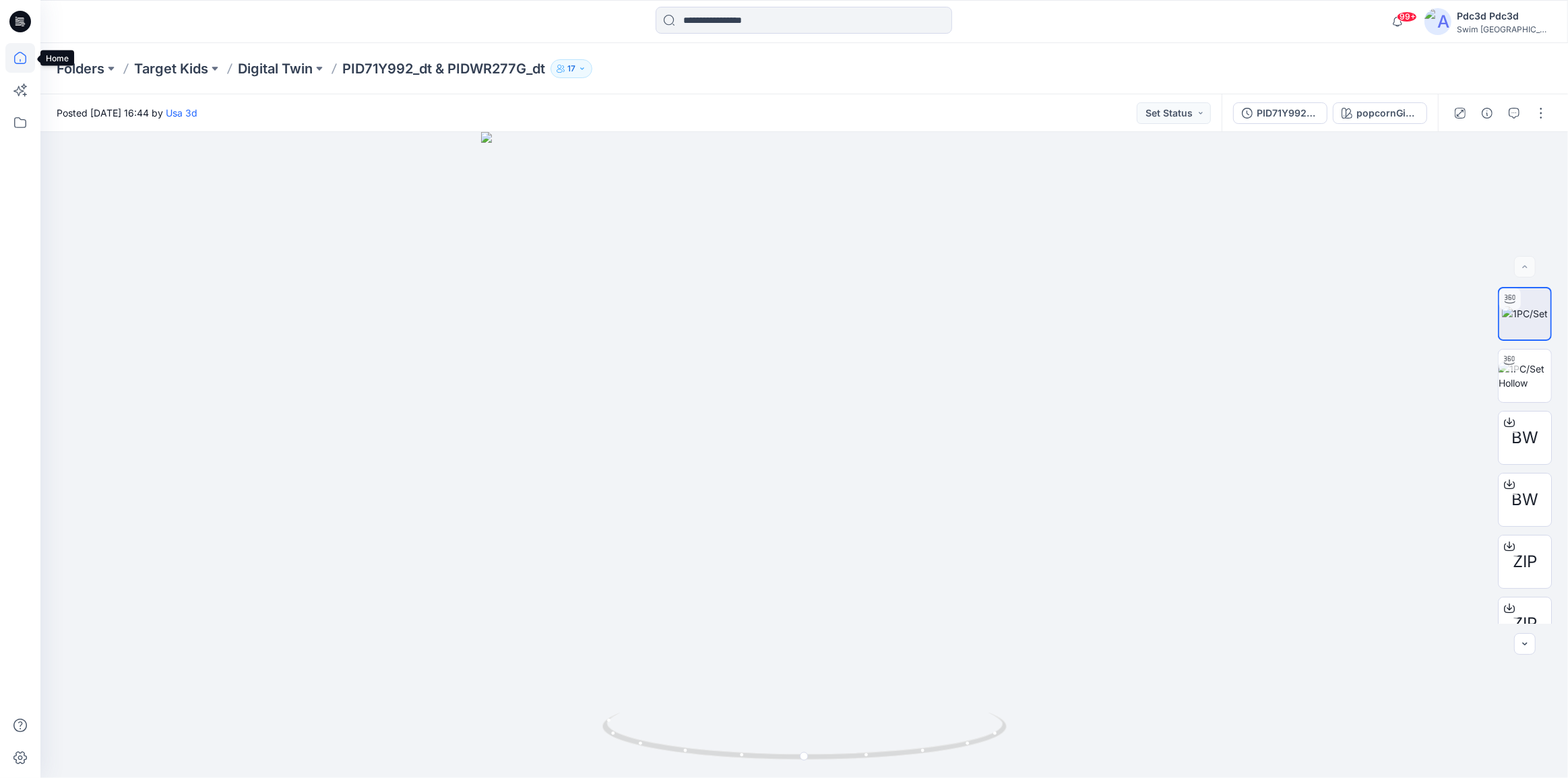
click at [23, 59] on icon at bounding box center [20, 57] width 29 height 29
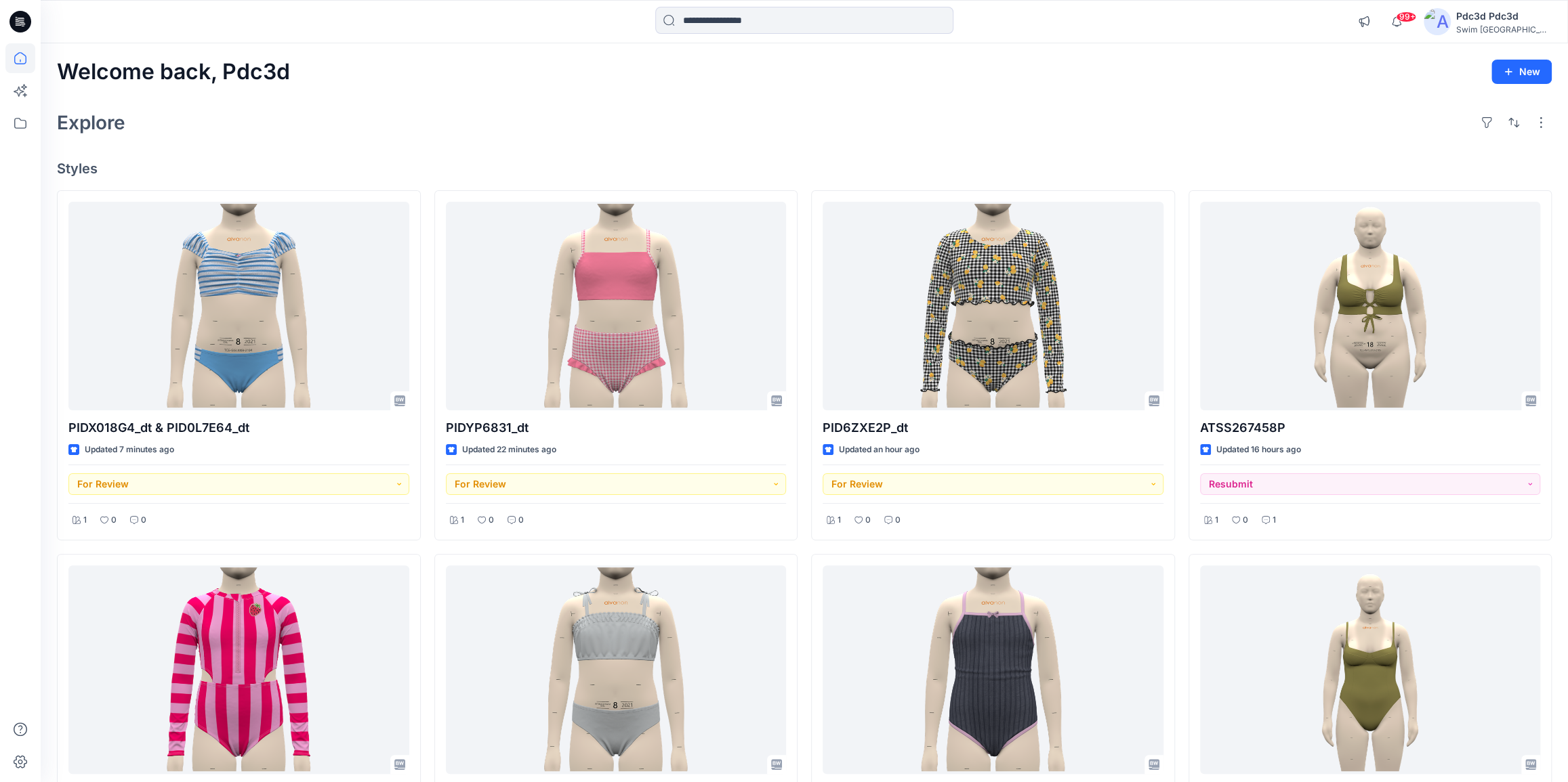
click at [484, 109] on div "Explore" at bounding box center [804, 122] width 1494 height 32
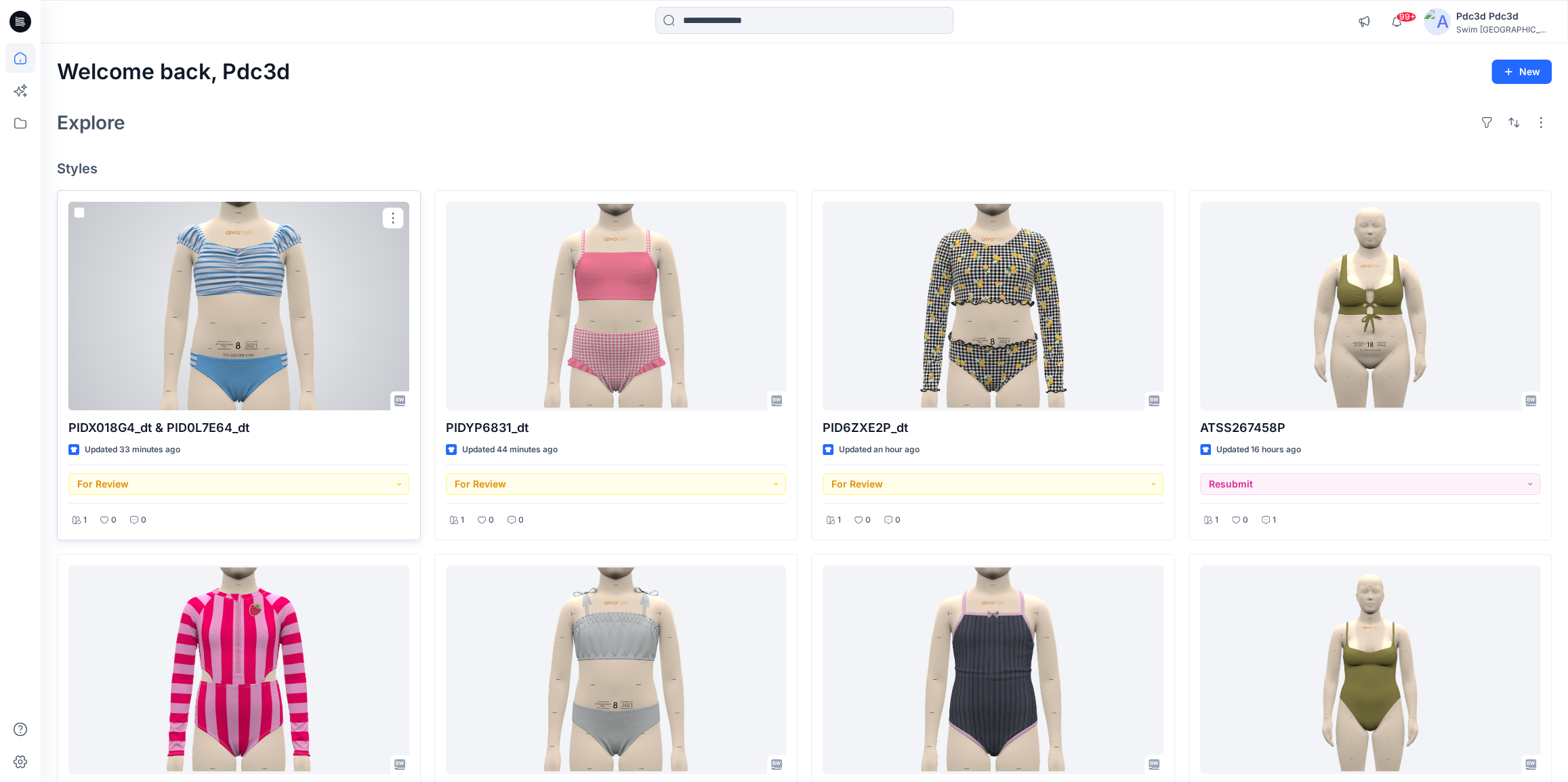
click at [222, 252] on div at bounding box center [239, 306] width 341 height 209
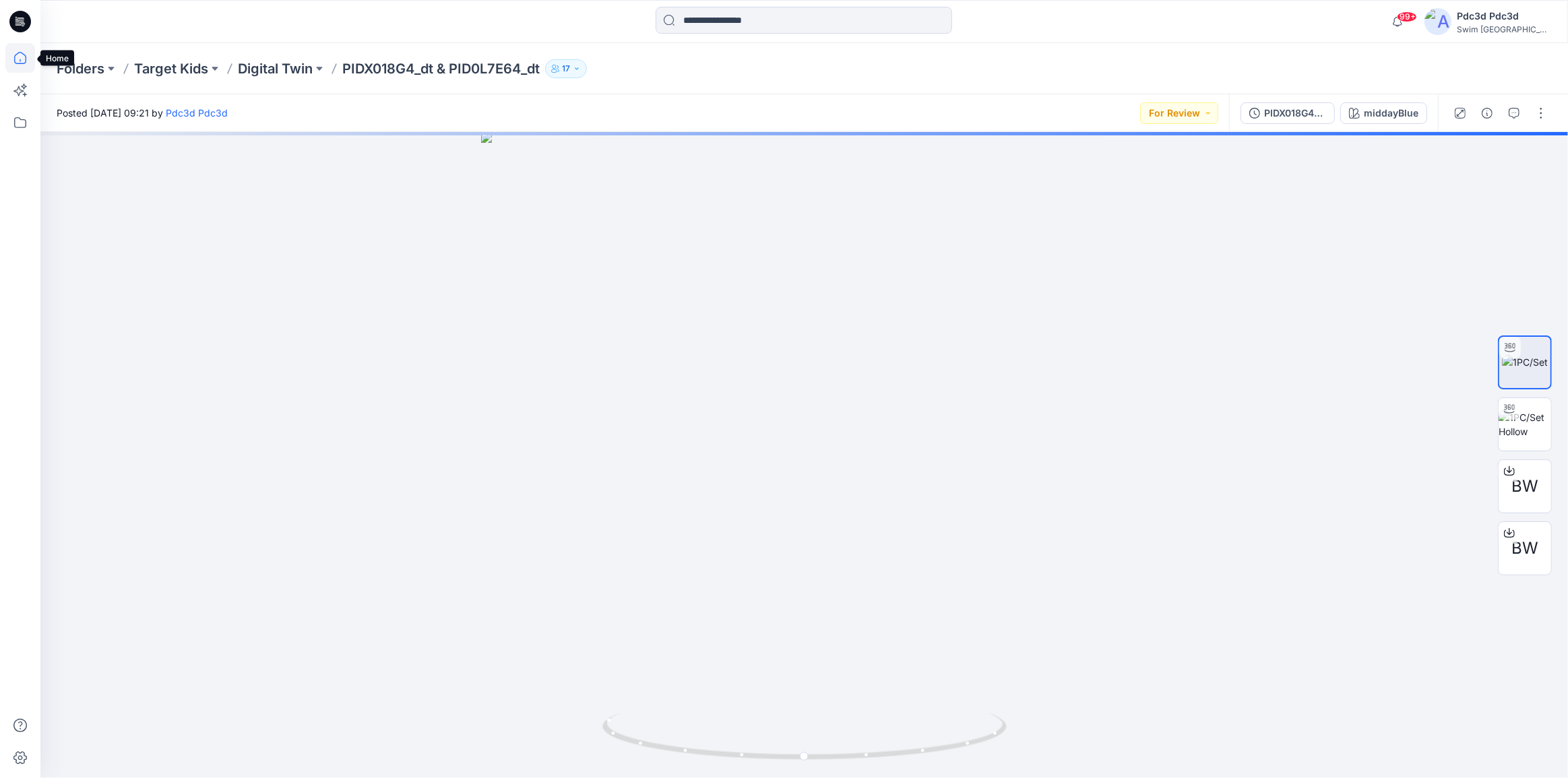
click at [23, 60] on icon at bounding box center [20, 57] width 29 height 29
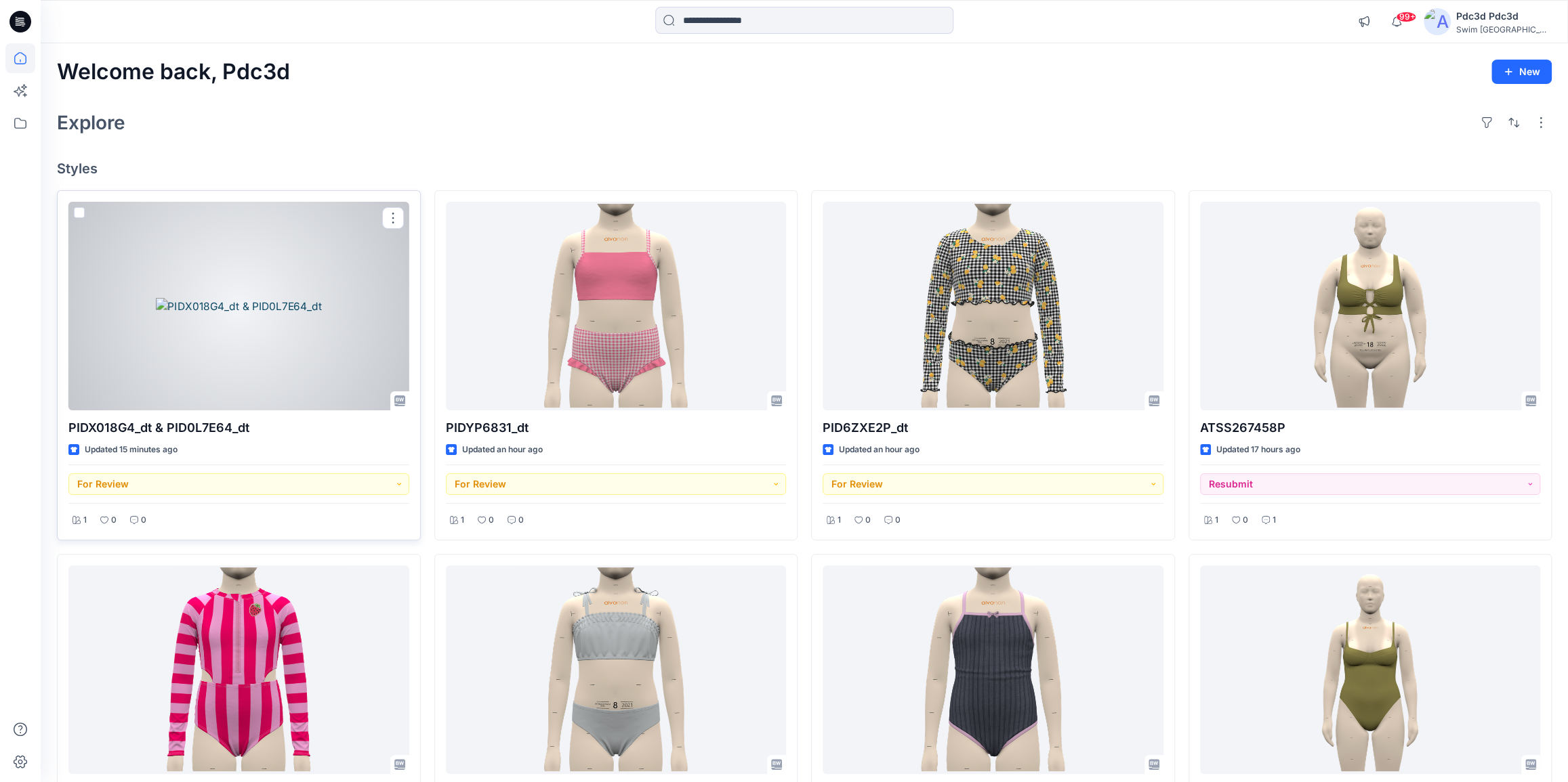
click at [232, 280] on div at bounding box center [239, 306] width 341 height 209
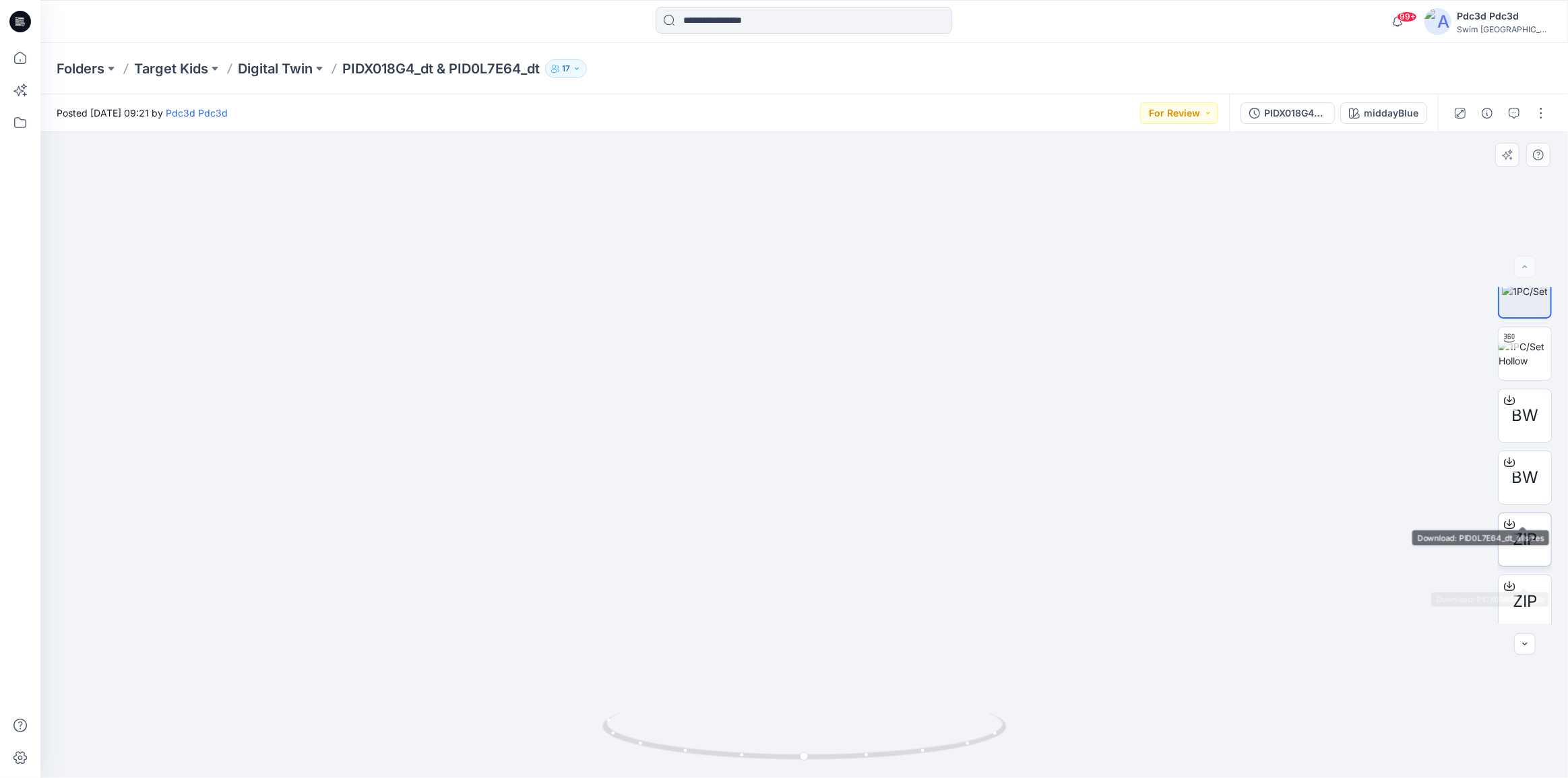
scroll to position [27, 0]
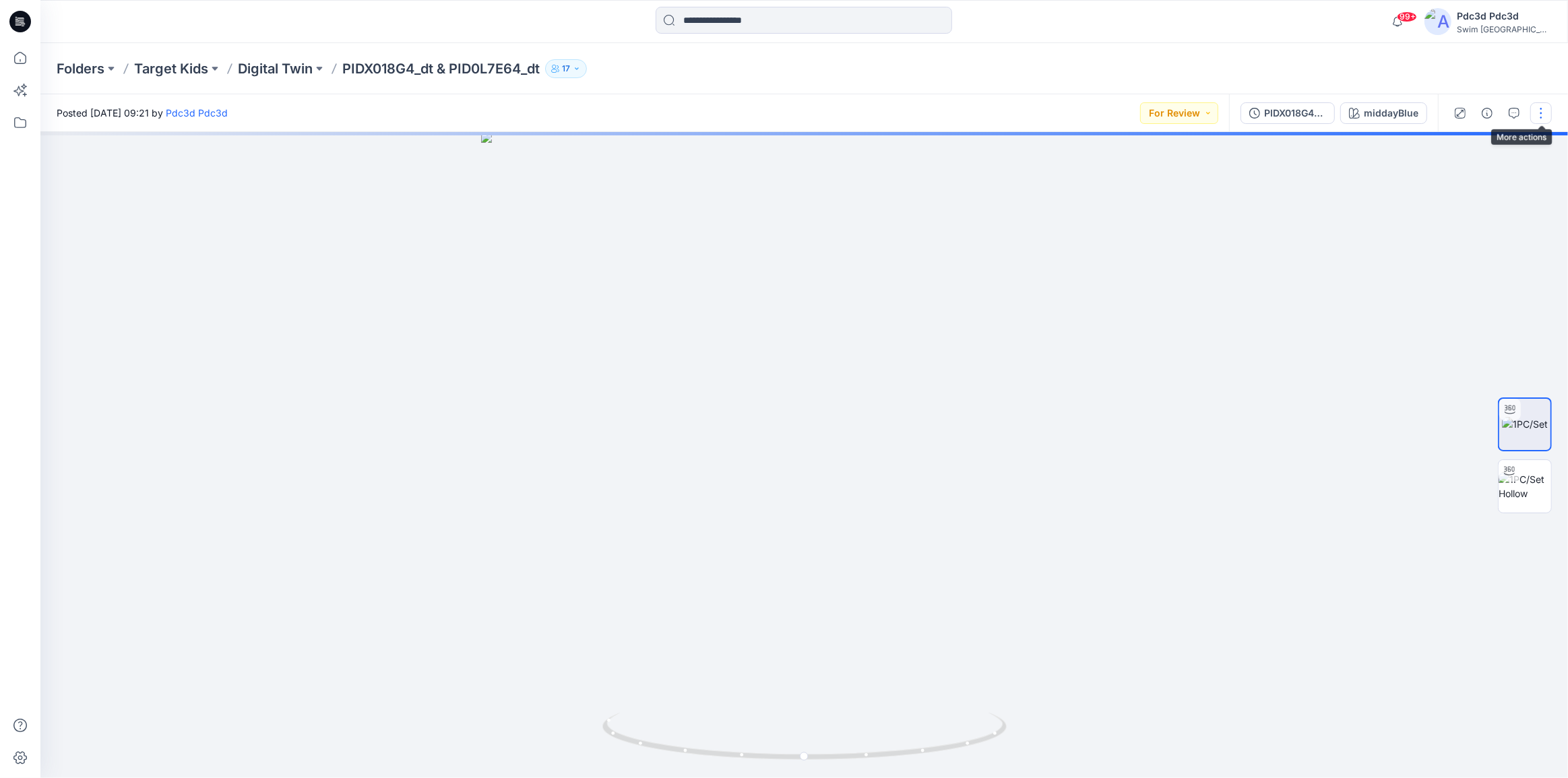
click at [1543, 118] on button "button" at bounding box center [1541, 113] width 22 height 22
click at [1459, 179] on p "Edit" at bounding box center [1455, 182] width 17 height 14
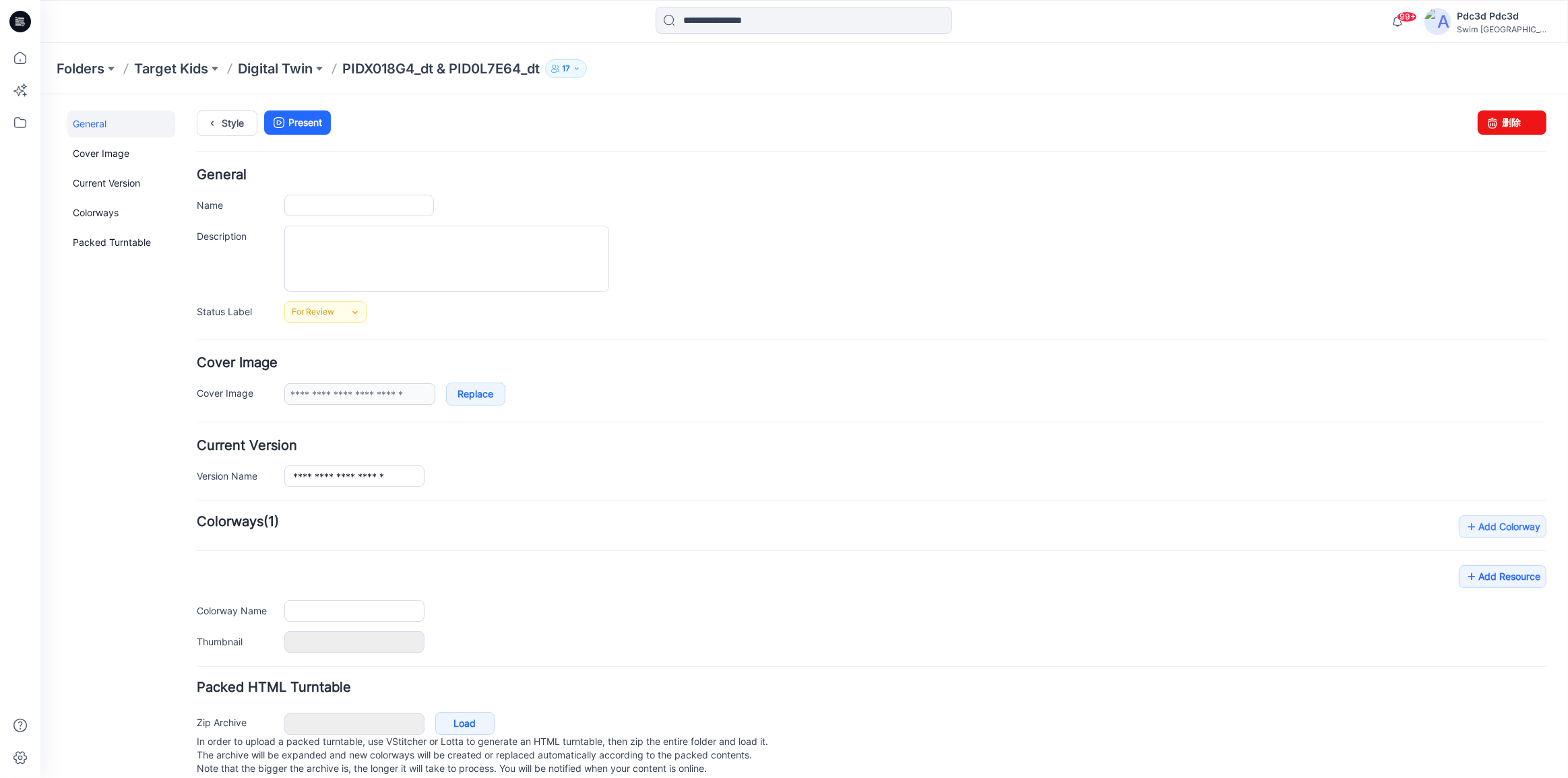
type input "**********"
type input "*******"
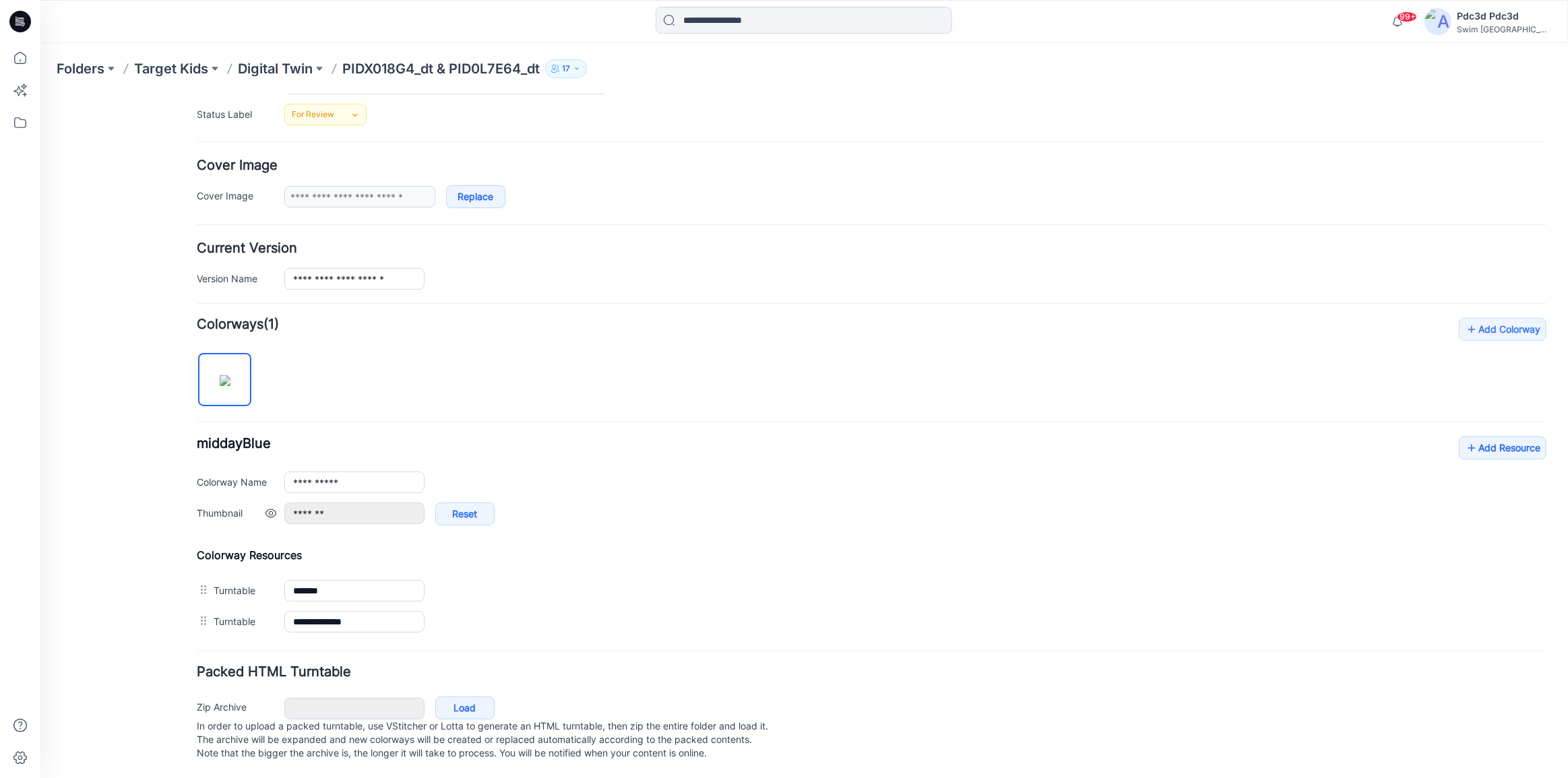
scroll to position [210, 0]
click at [1465, 438] on icon at bounding box center [1472, 448] width 14 height 22
click at [1465, 437] on icon at bounding box center [1472, 448] width 14 height 22
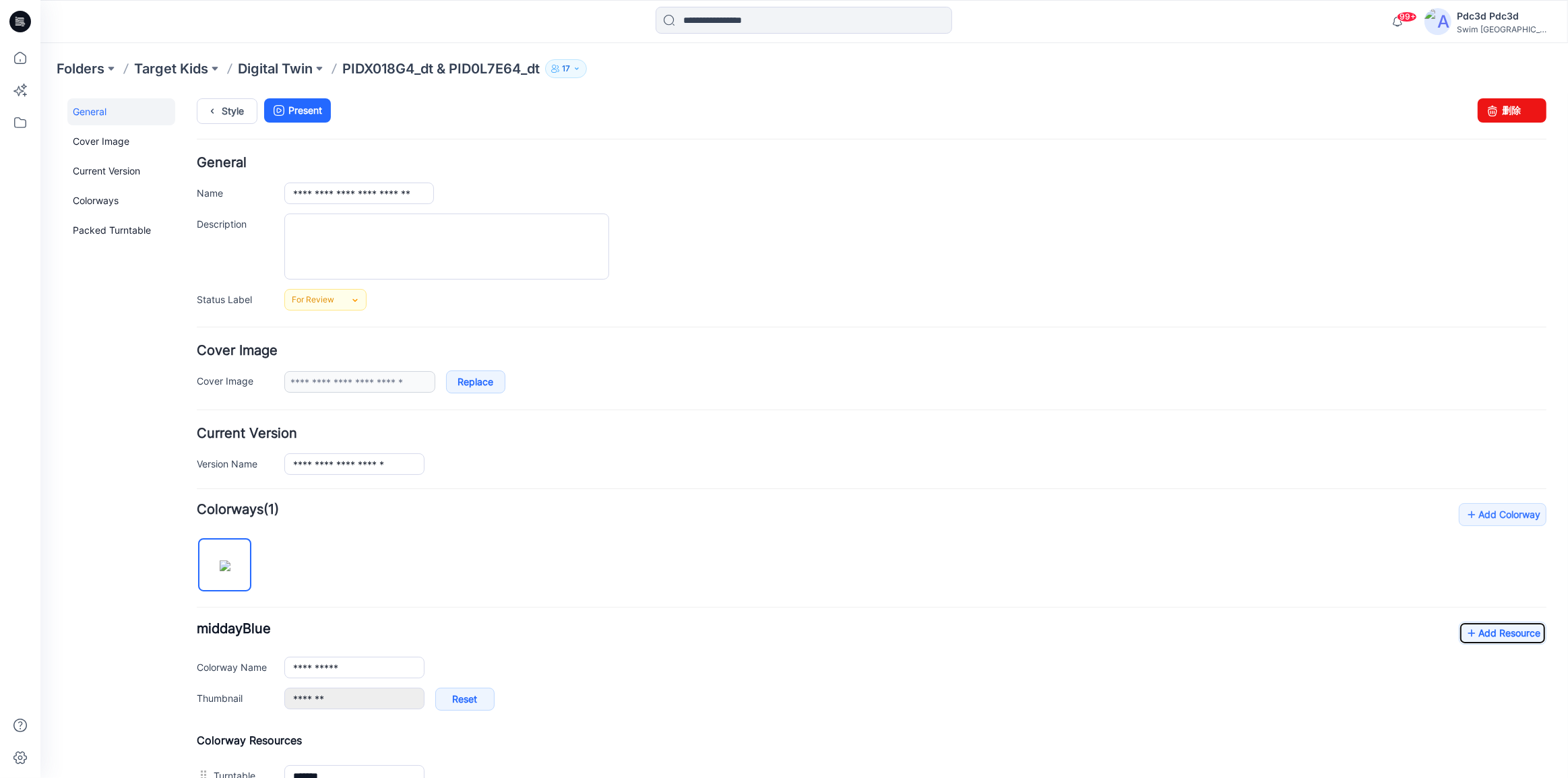
scroll to position [0, 0]
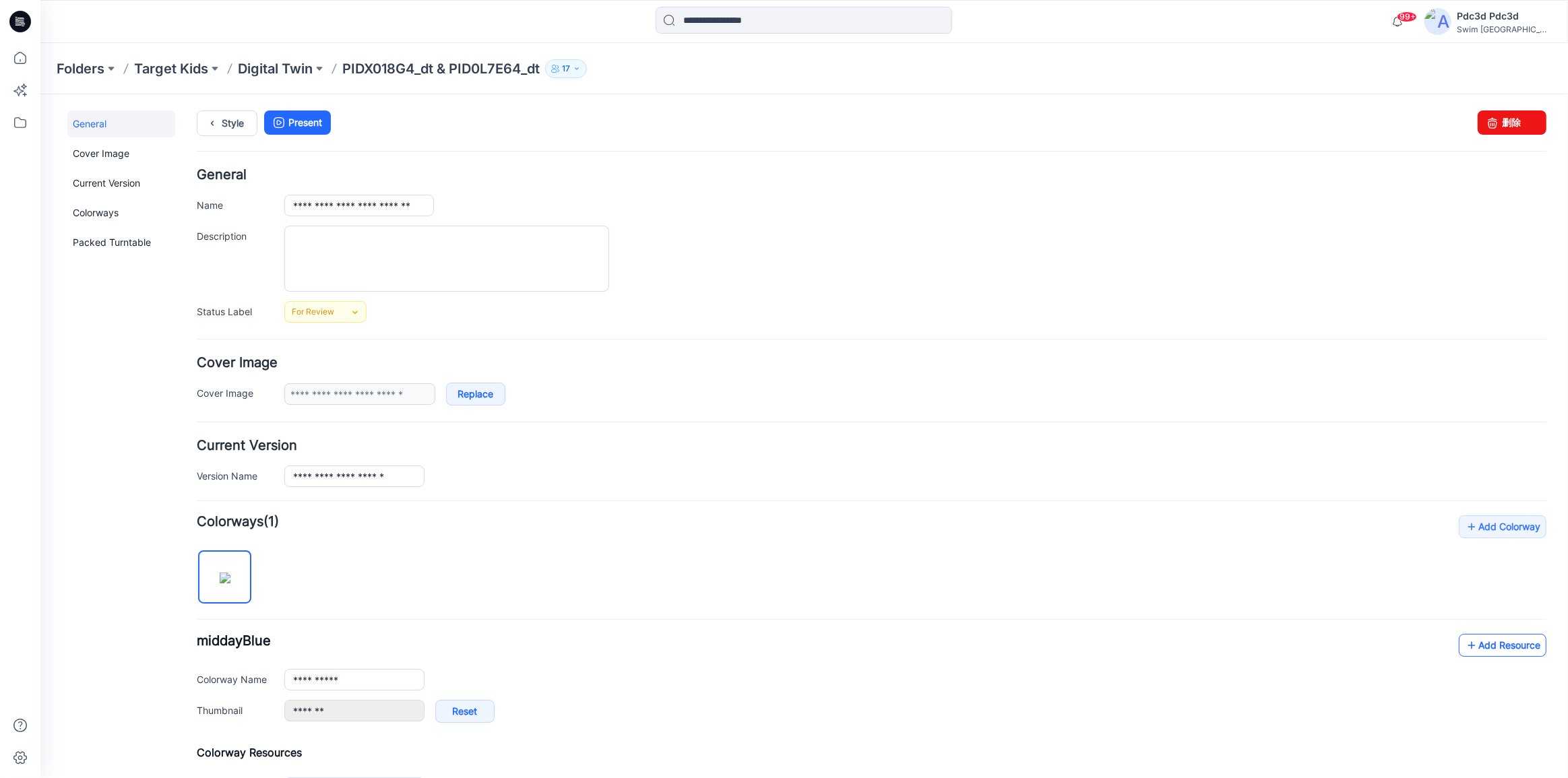
click at [1465, 643] on icon at bounding box center [1472, 645] width 14 height 22
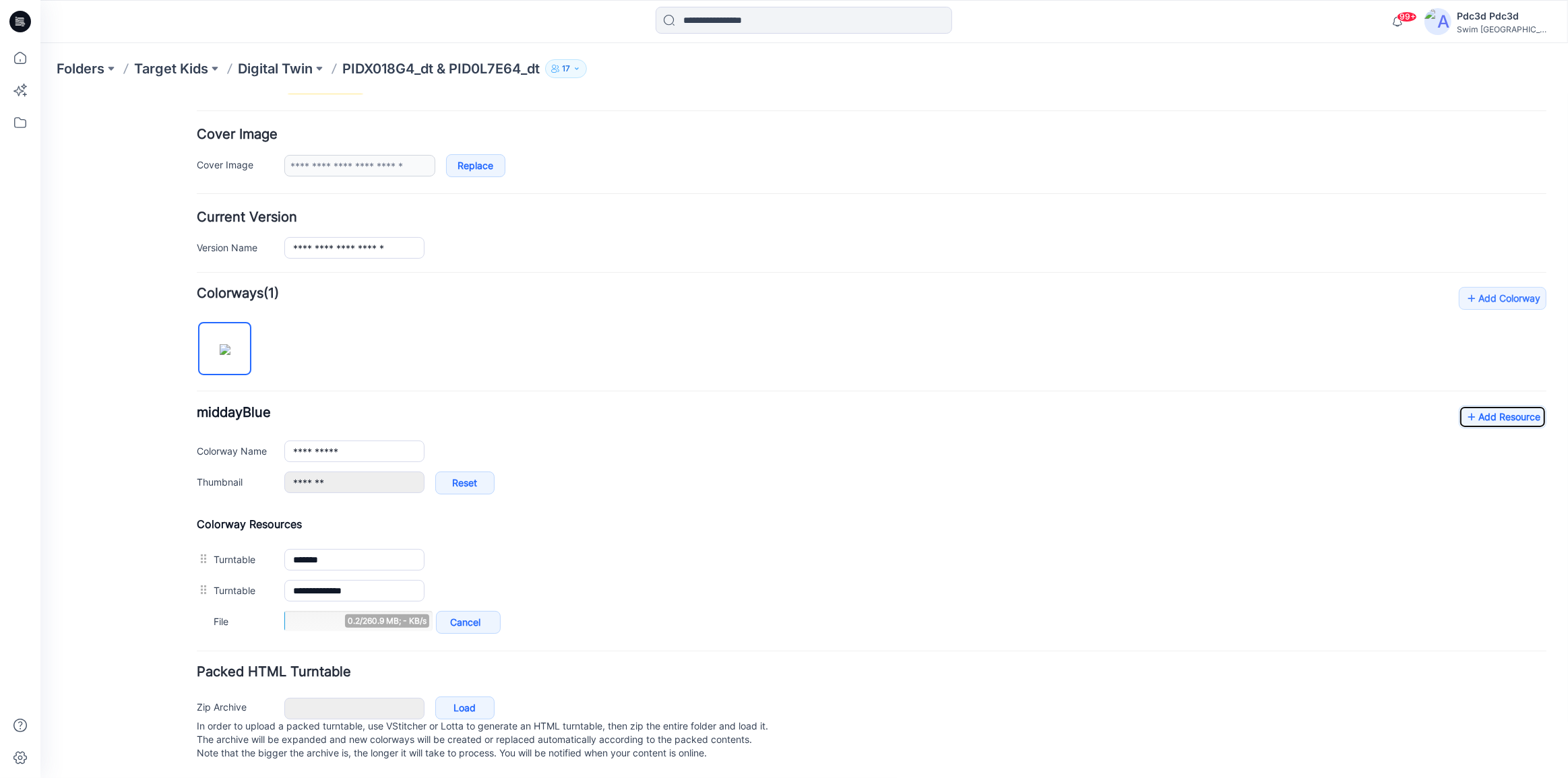
scroll to position [241, 0]
click at [1465, 405] on icon at bounding box center [1472, 416] width 14 height 22
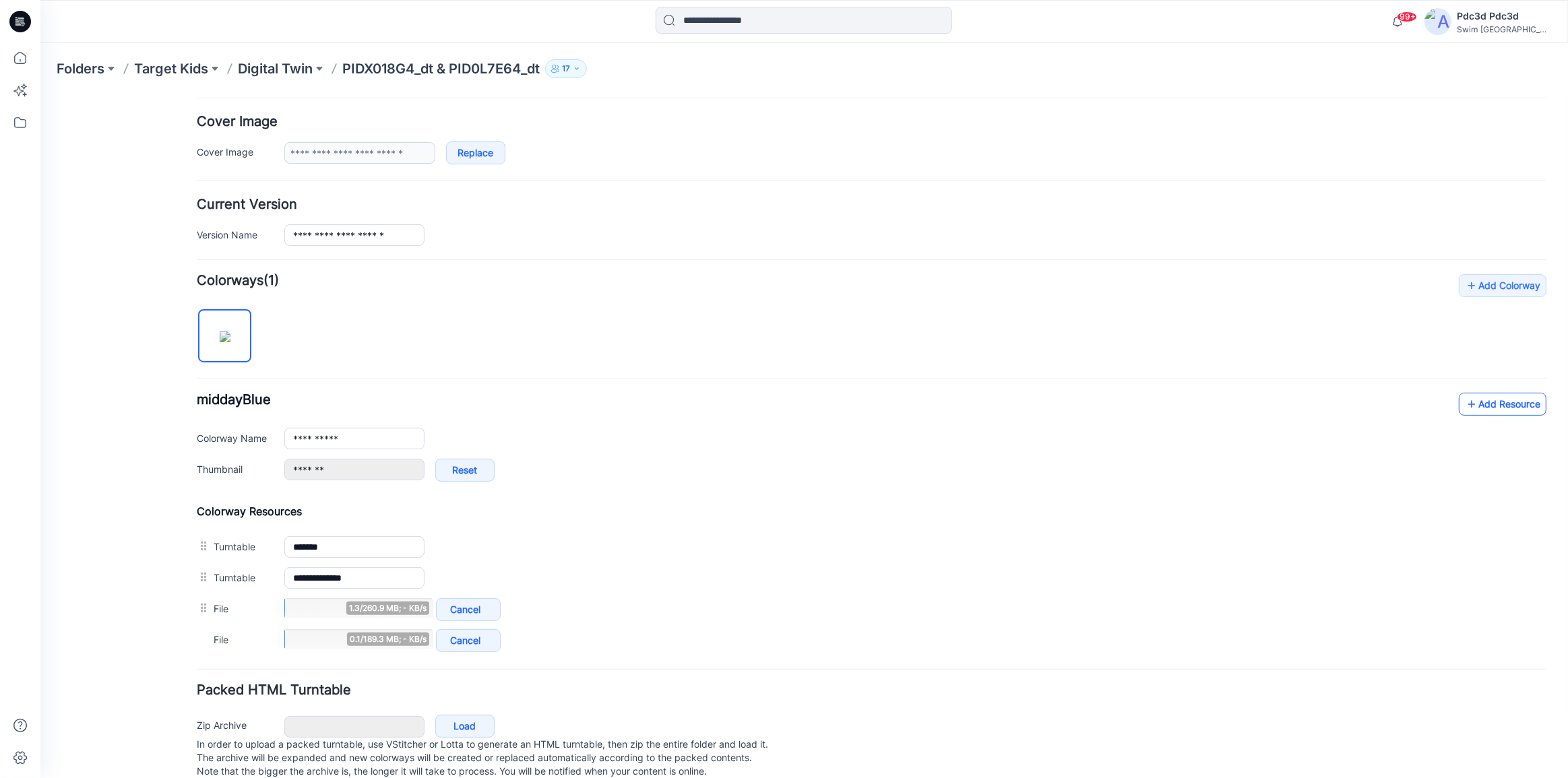
click at [1465, 406] on icon at bounding box center [1472, 404] width 14 height 22
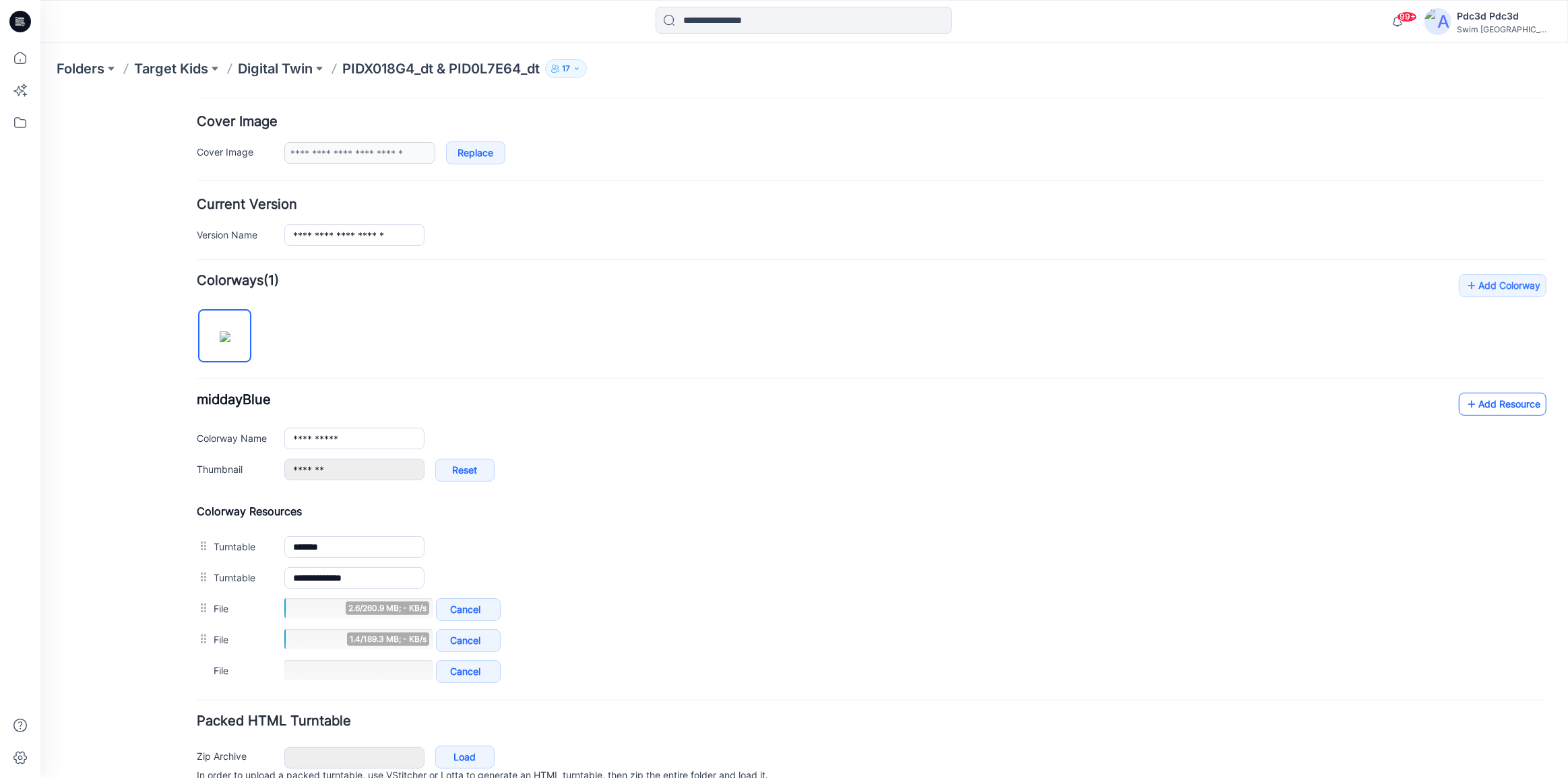
click at [1465, 403] on icon at bounding box center [1472, 404] width 14 height 22
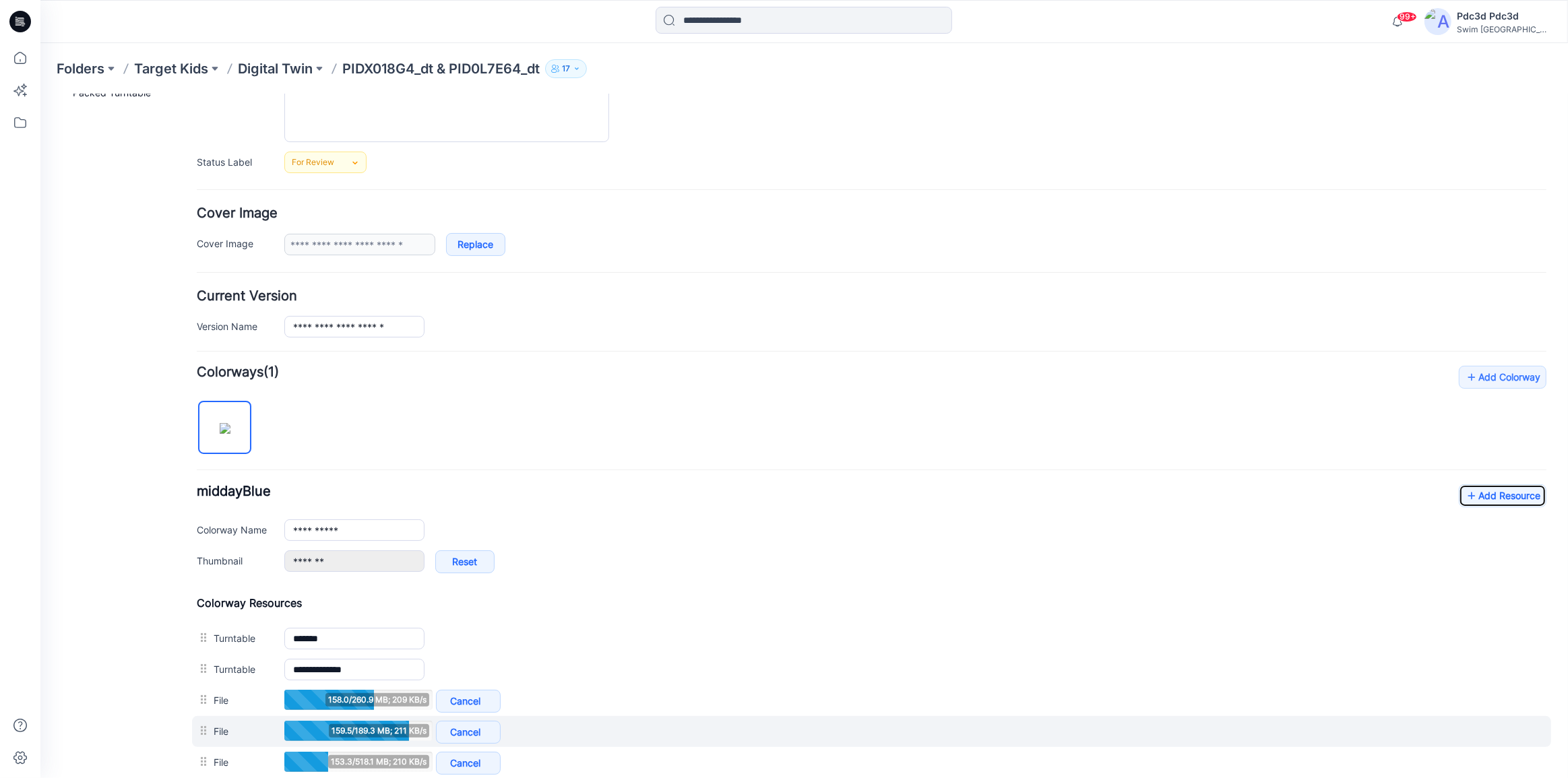
scroll to position [272, 0]
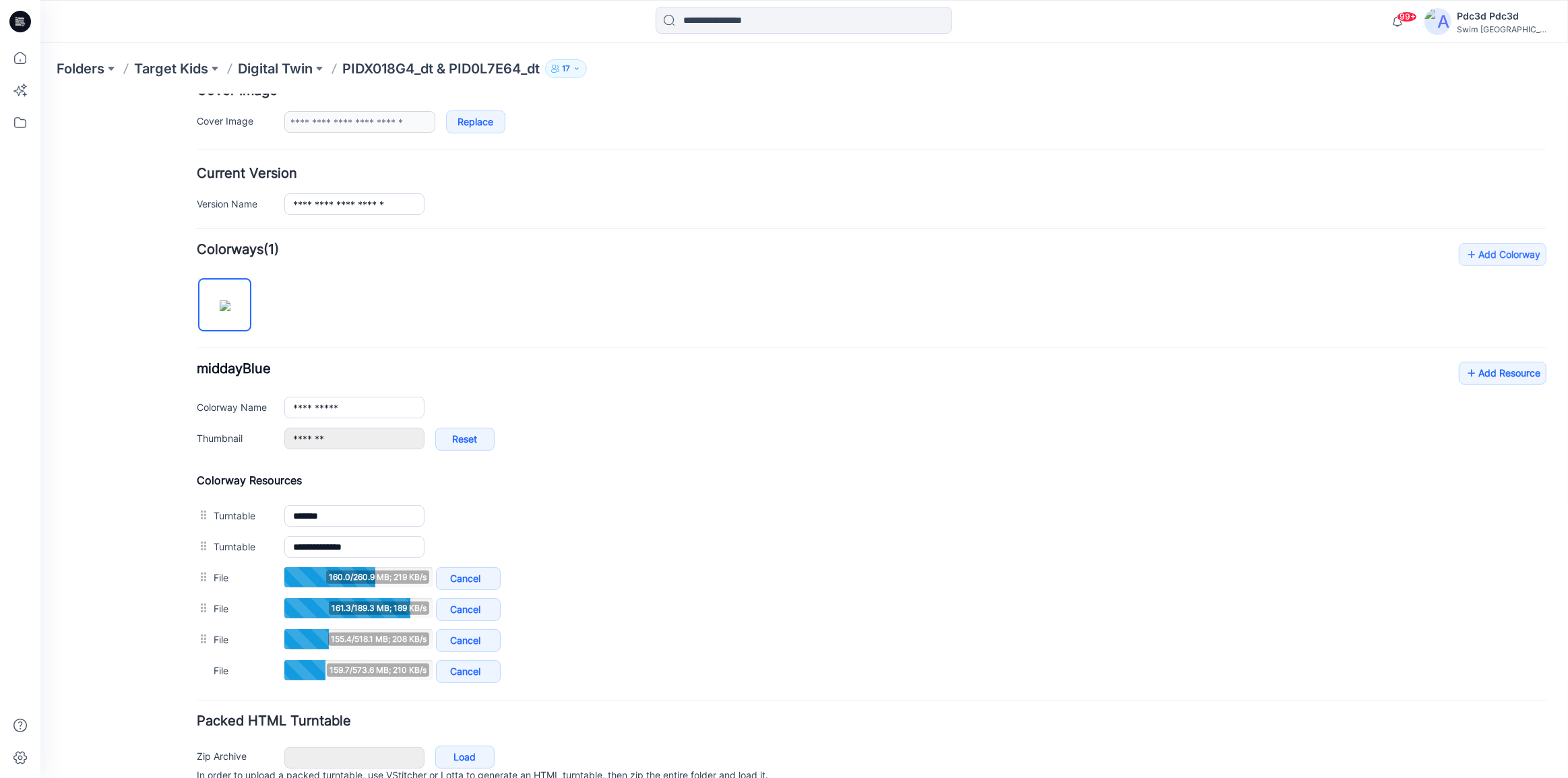
drag, startPoint x: 984, startPoint y: 663, endPoint x: 978, endPoint y: 184, distance: 479.0
click at [978, 184] on div "**********" at bounding box center [871, 190] width 1349 height 48
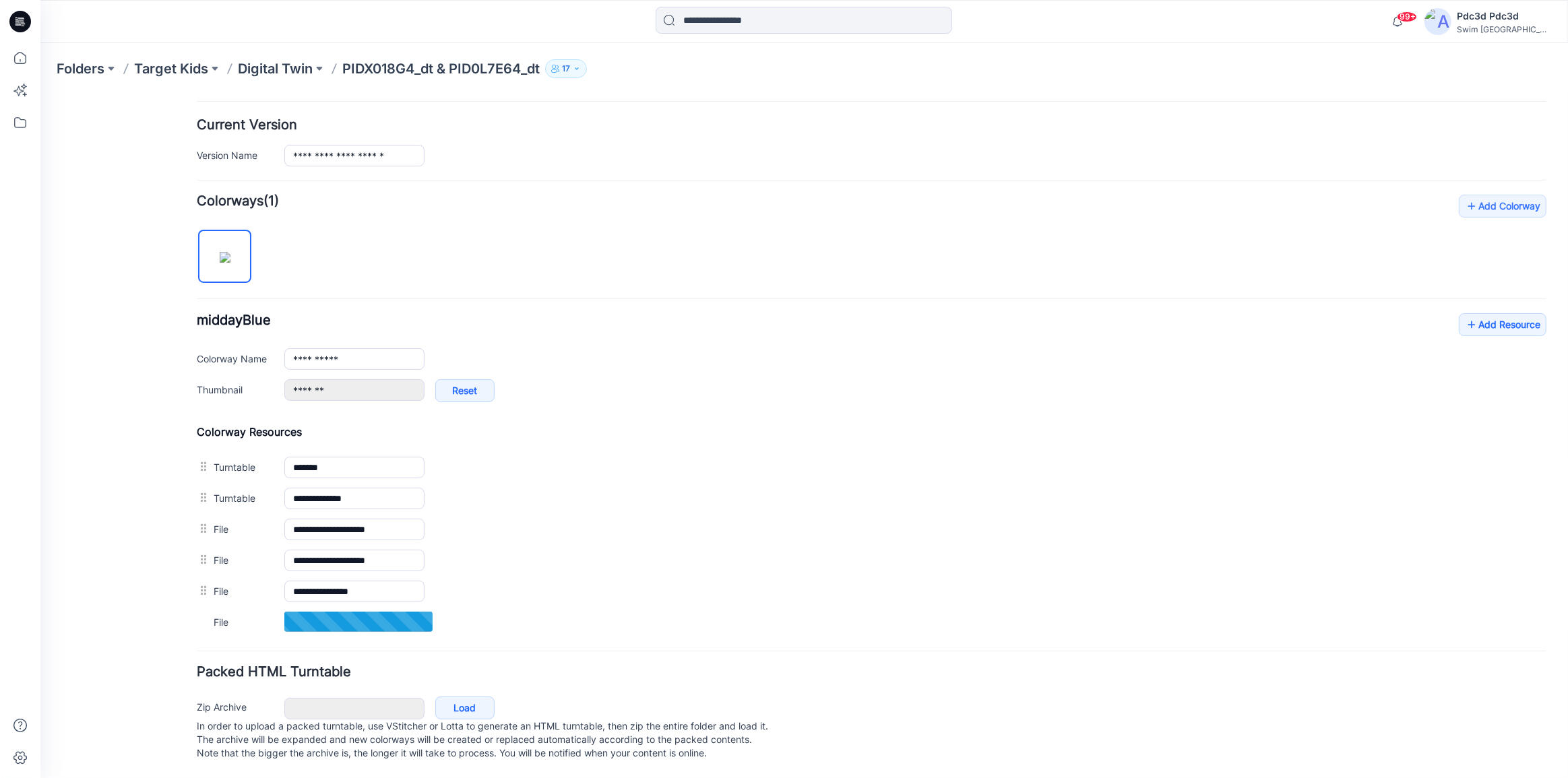
scroll to position [334, 0]
